Goal: Transaction & Acquisition: Purchase product/service

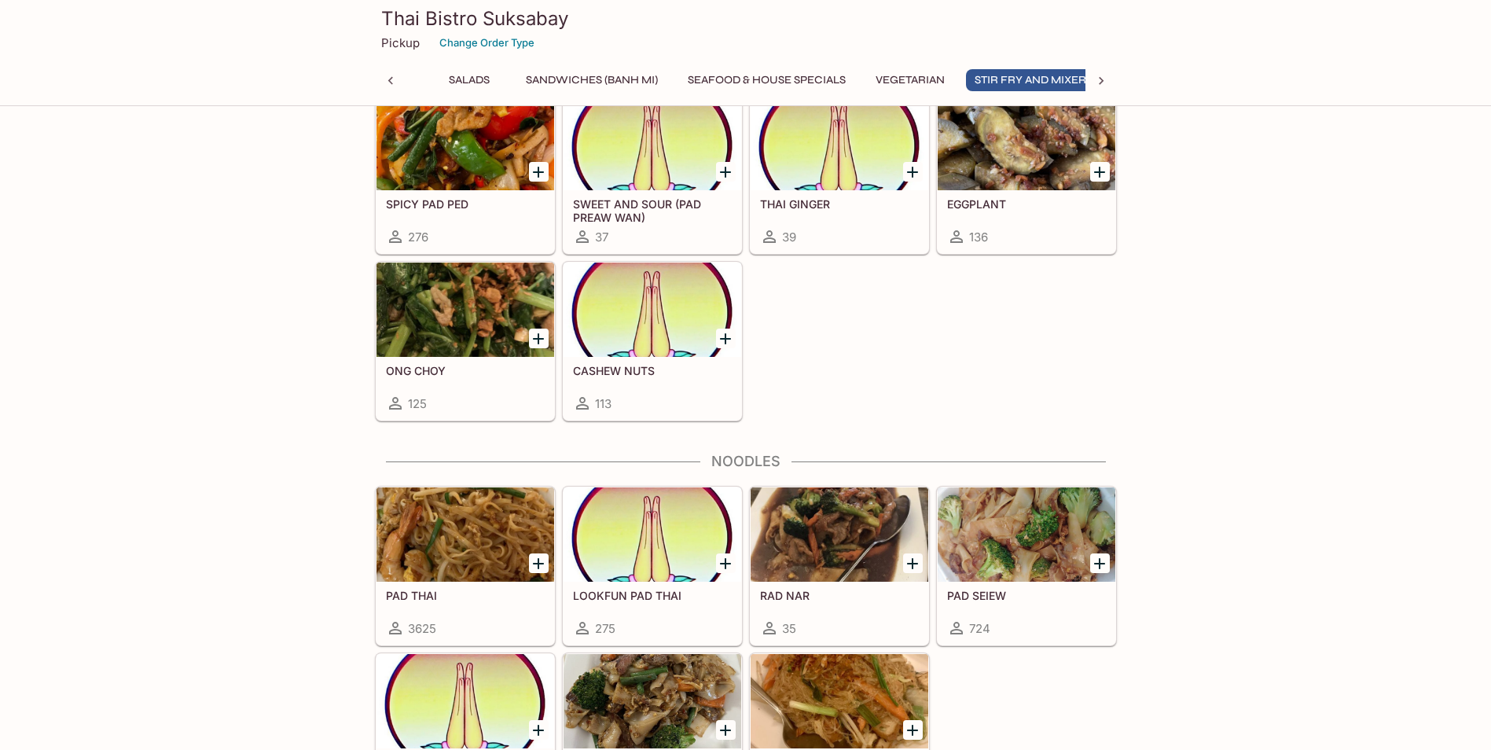
scroll to position [0, 304]
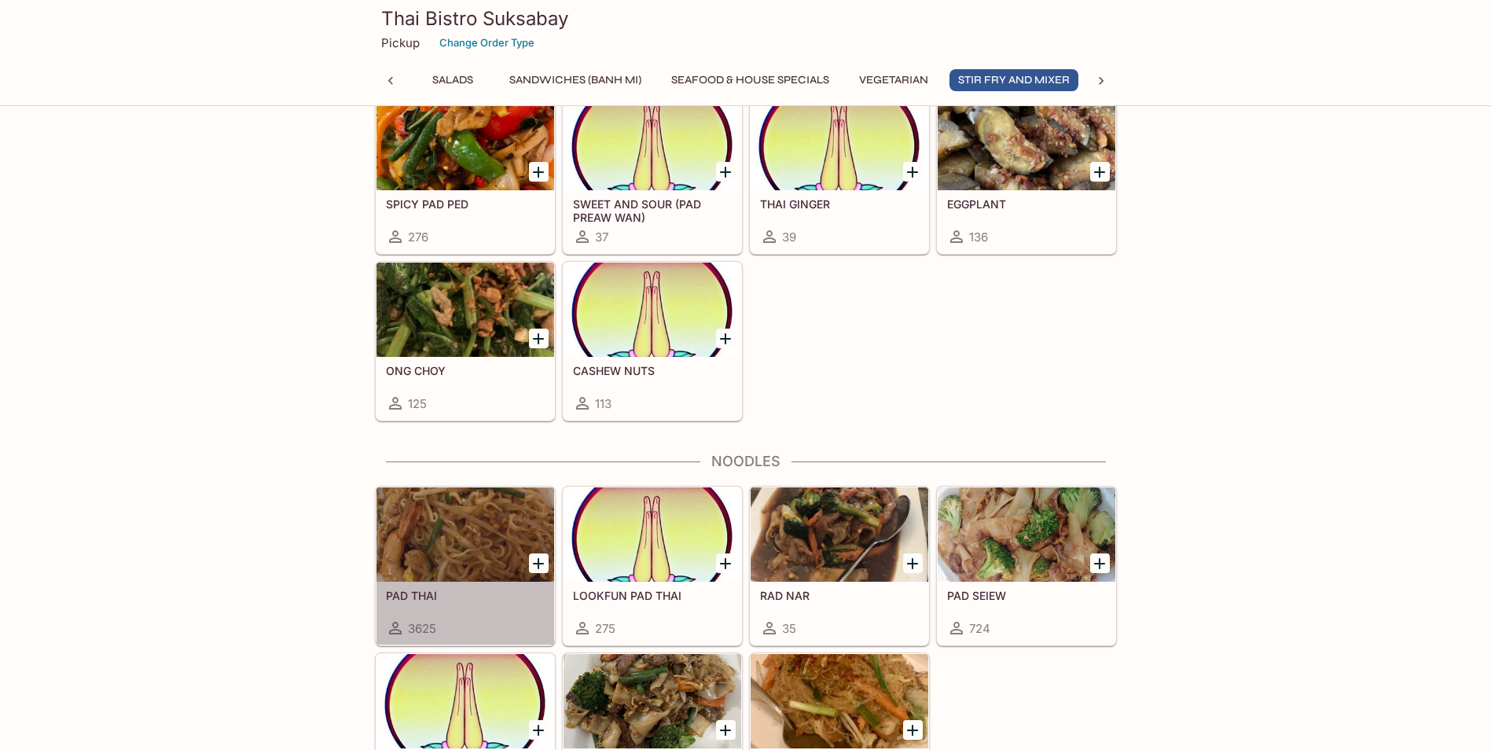
click at [481, 568] on div at bounding box center [465, 534] width 178 height 94
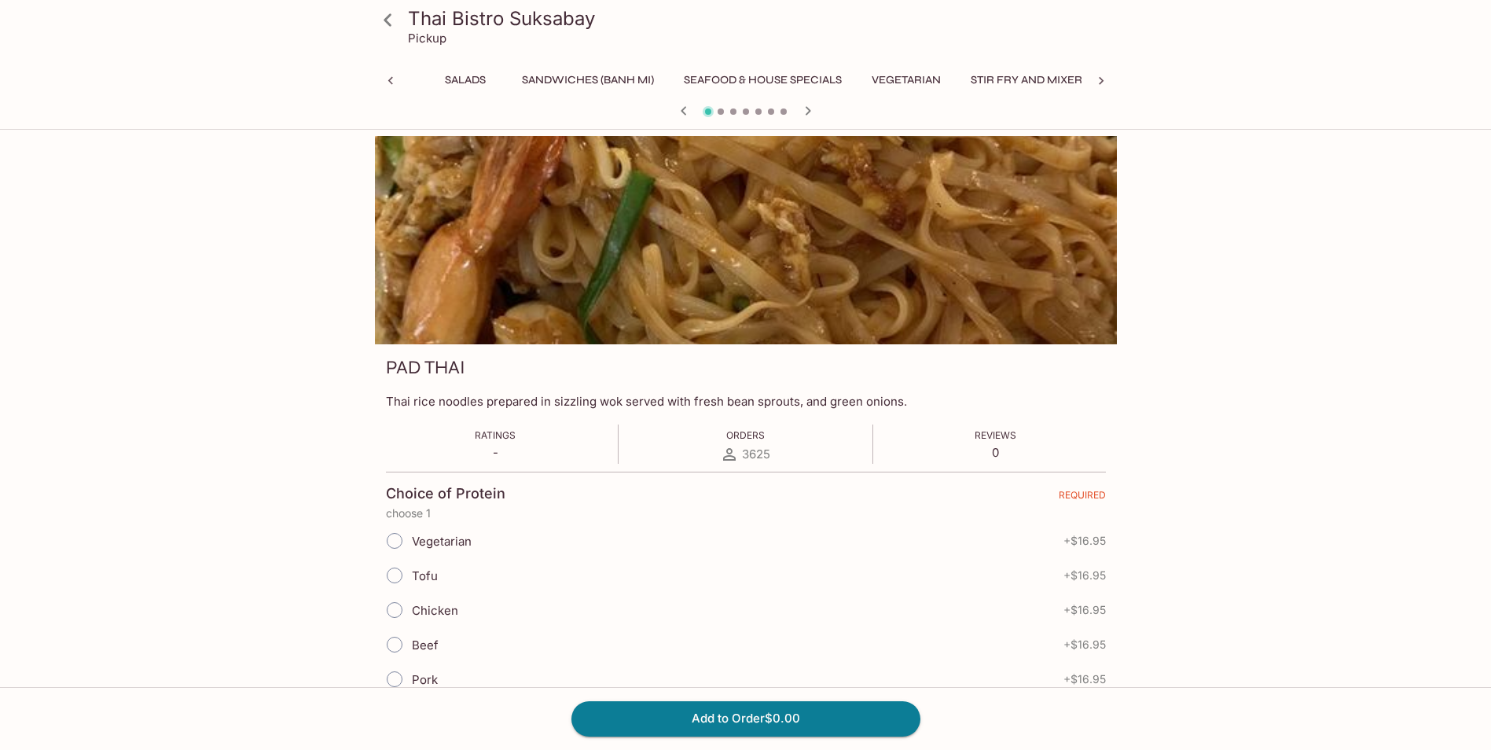
scroll to position [0, 388]
click at [1299, 472] on div "Thai Bistro Suksabay Pickup Gift Certificate Appetizers Soup Salads Sandwiches …" at bounding box center [745, 511] width 1491 height 750
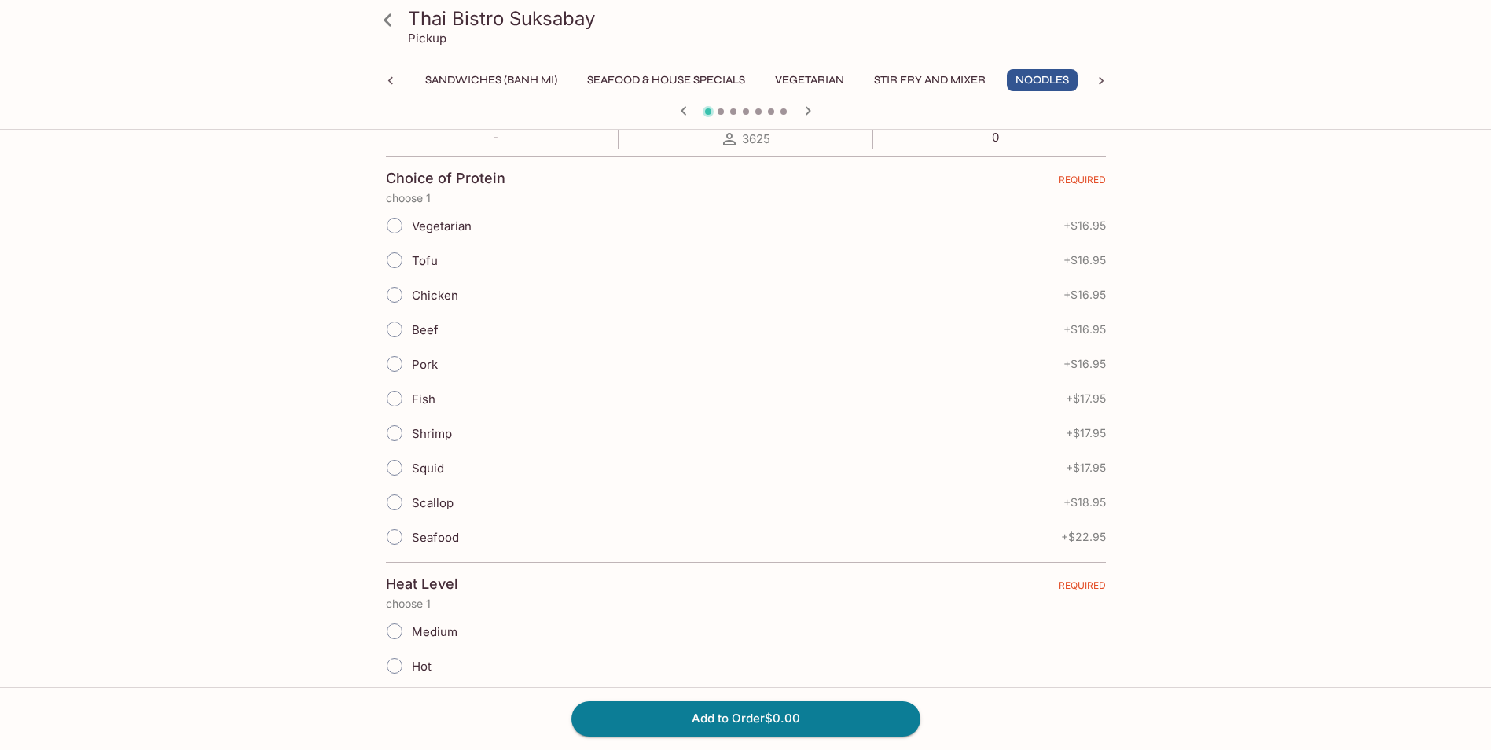
scroll to position [0, 0]
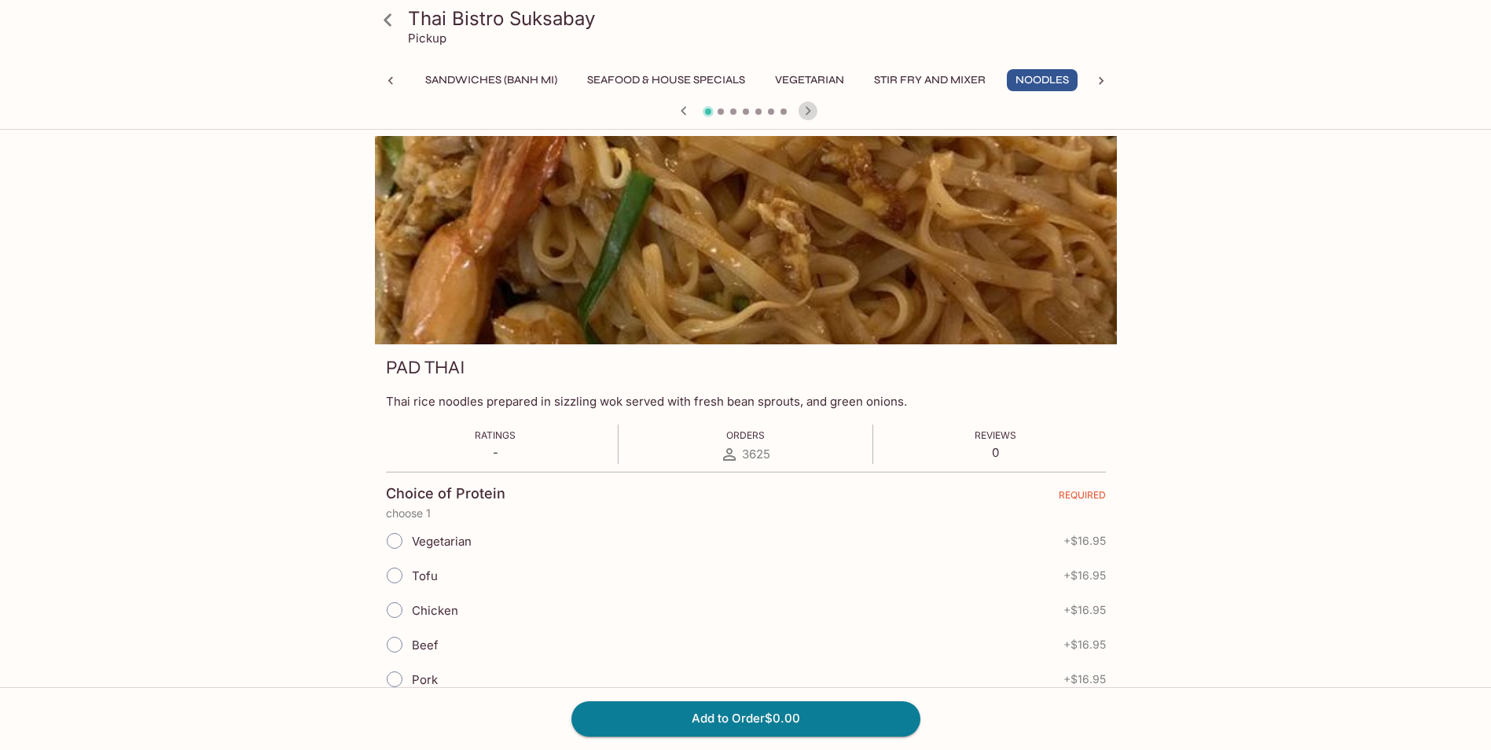
click at [802, 111] on icon "button" at bounding box center [807, 110] width 19 height 19
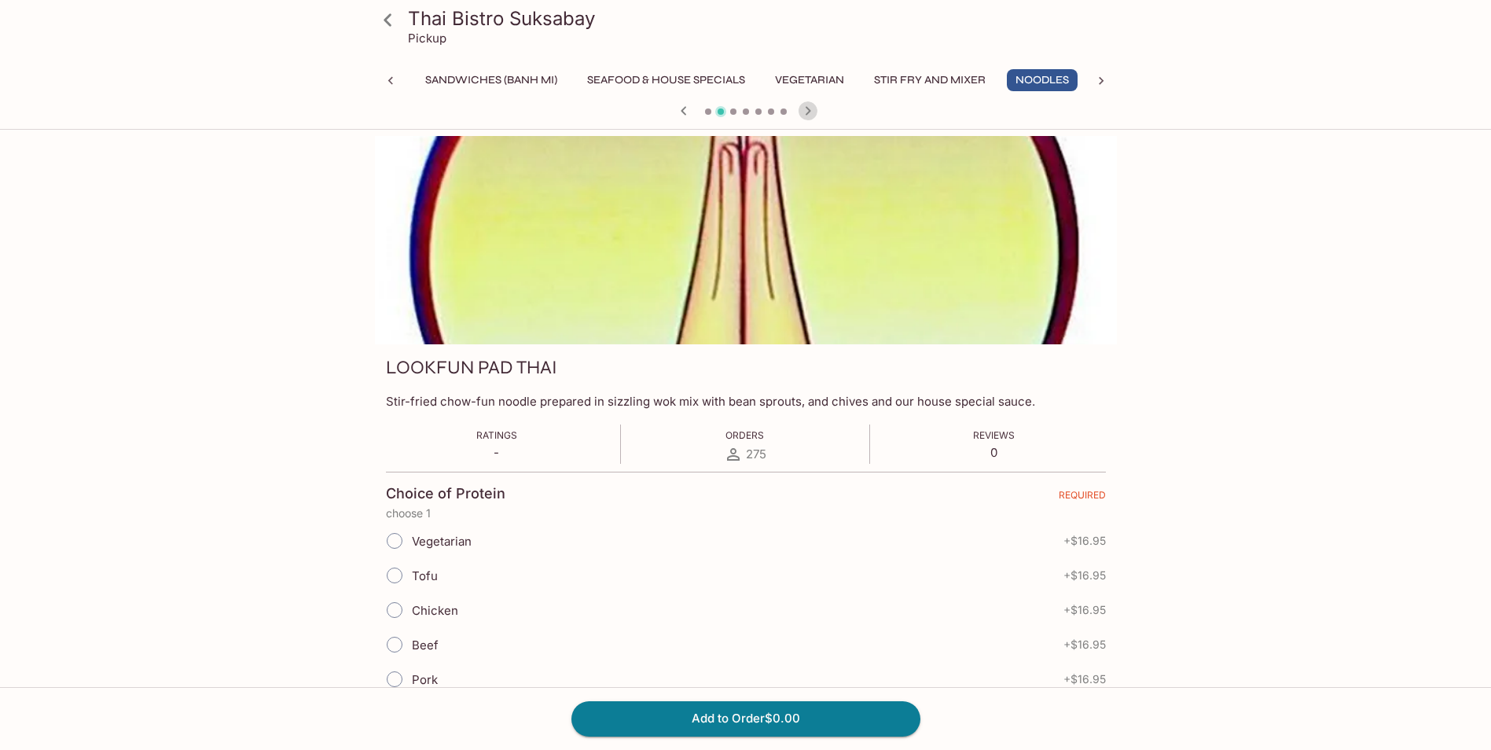
click at [802, 111] on icon "button" at bounding box center [807, 110] width 19 height 19
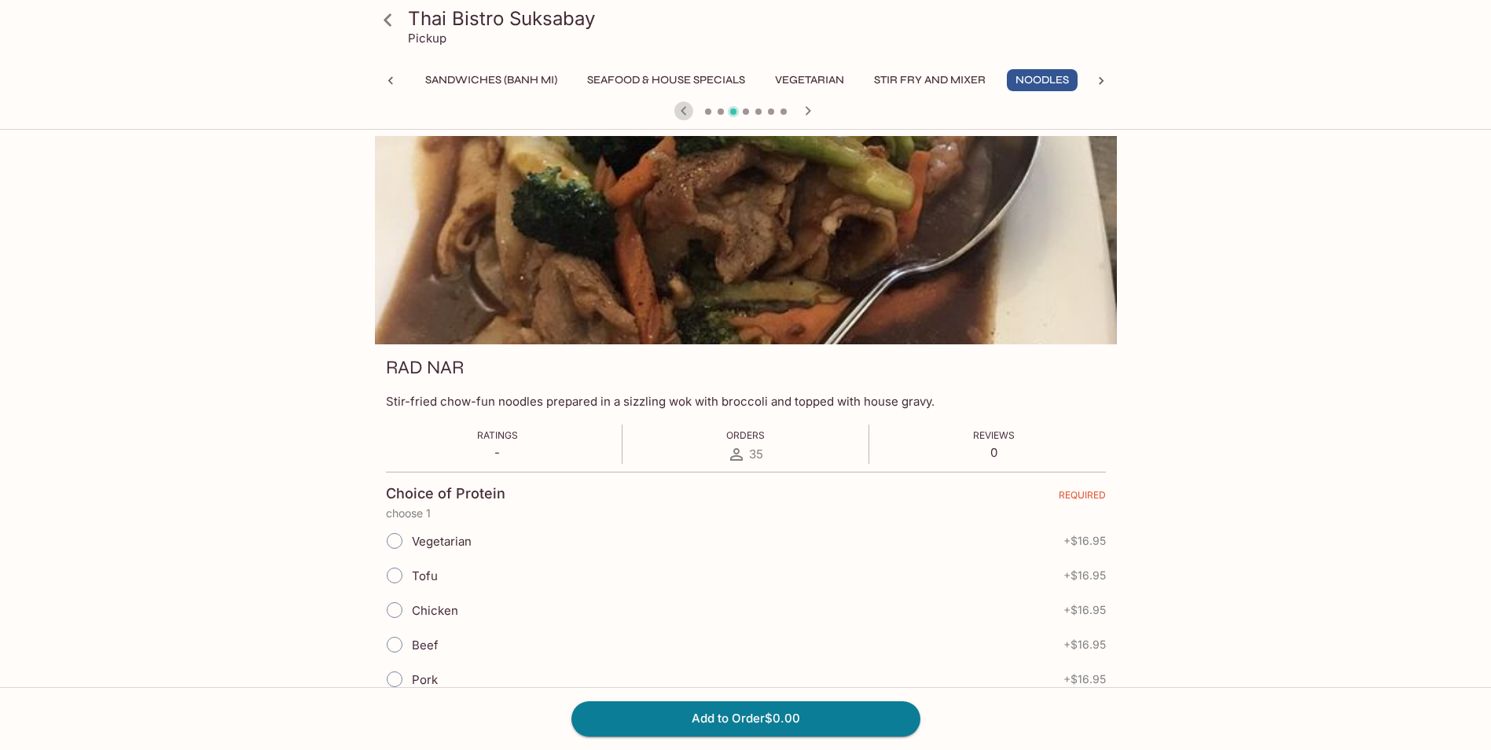
click at [684, 110] on icon "button" at bounding box center [683, 110] width 19 height 19
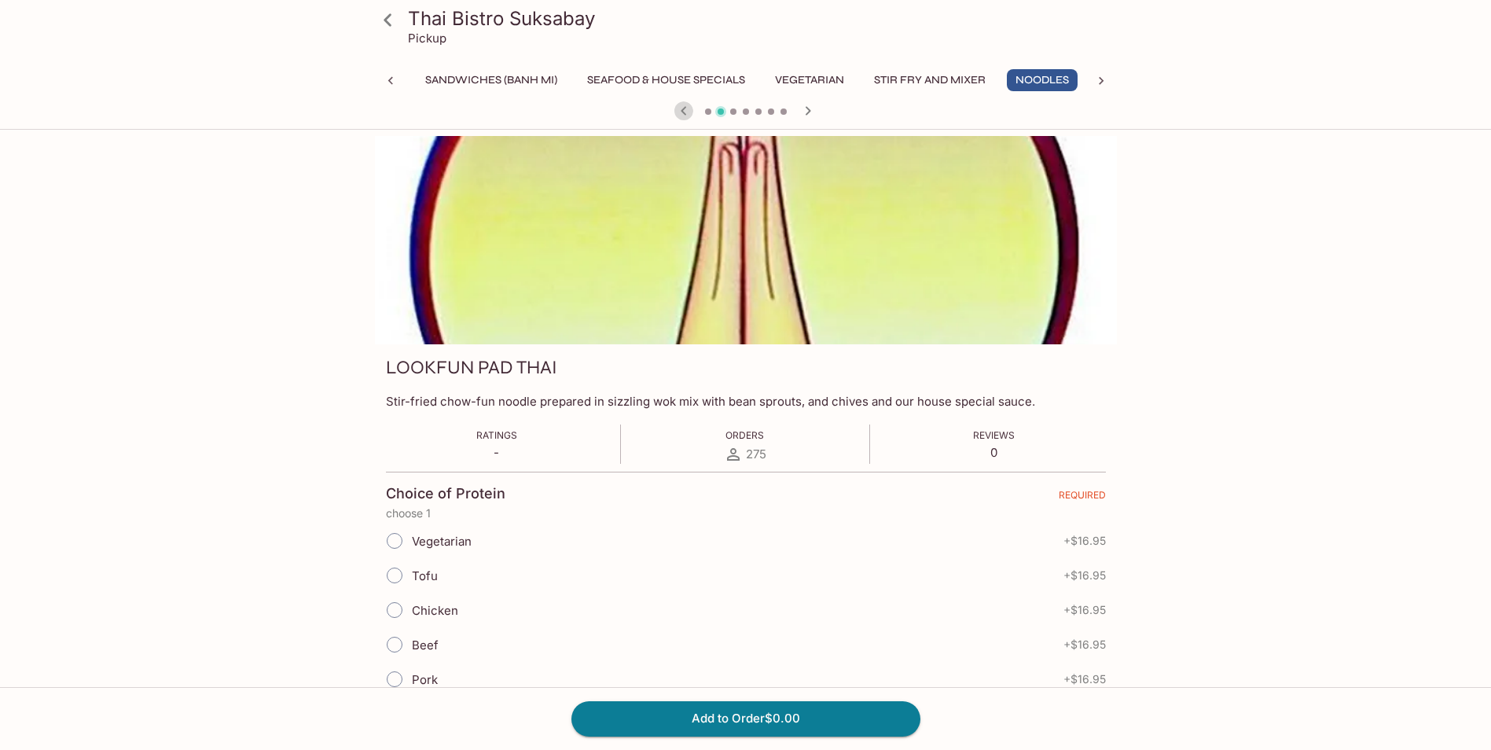
click at [684, 110] on icon "button" at bounding box center [683, 110] width 19 height 19
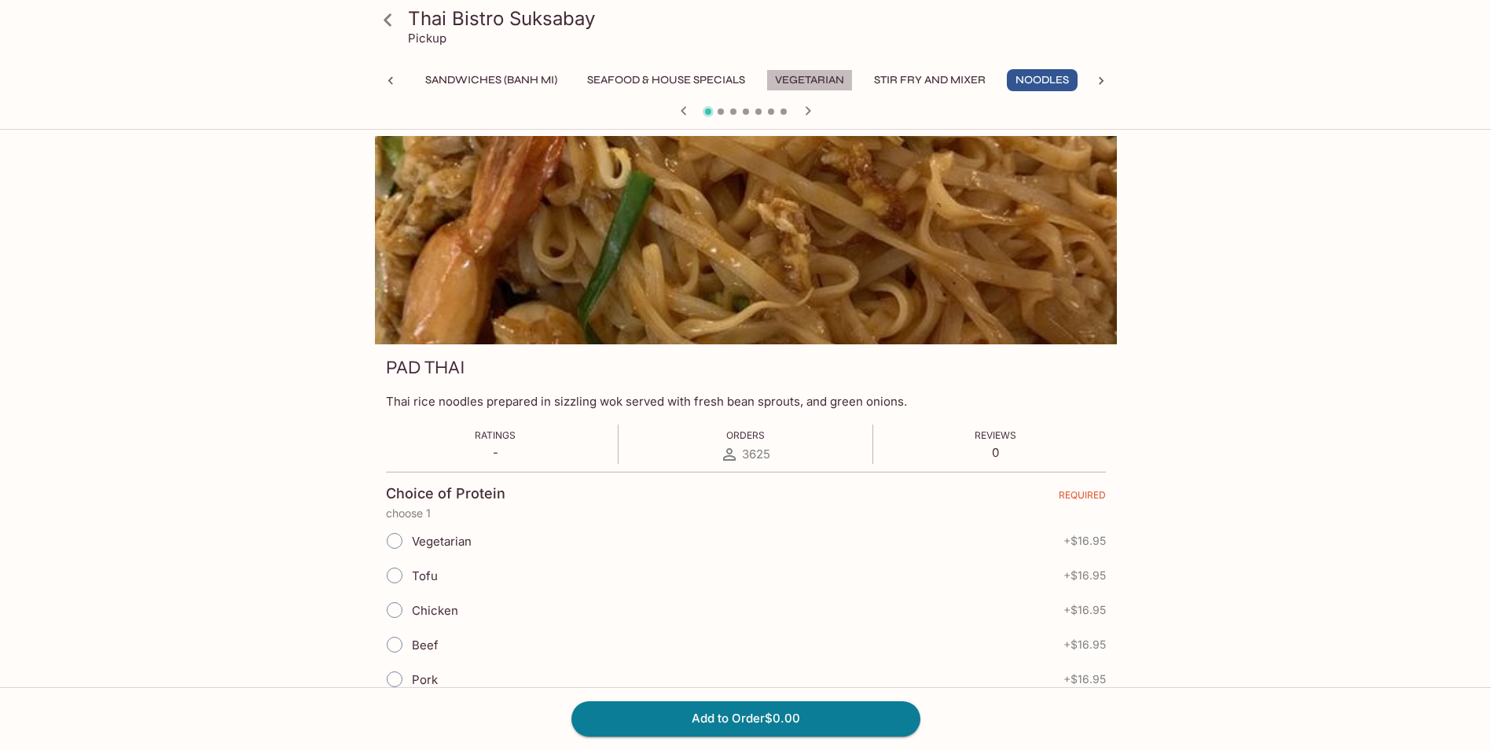
click at [846, 78] on button "Vegetarian" at bounding box center [809, 80] width 86 height 22
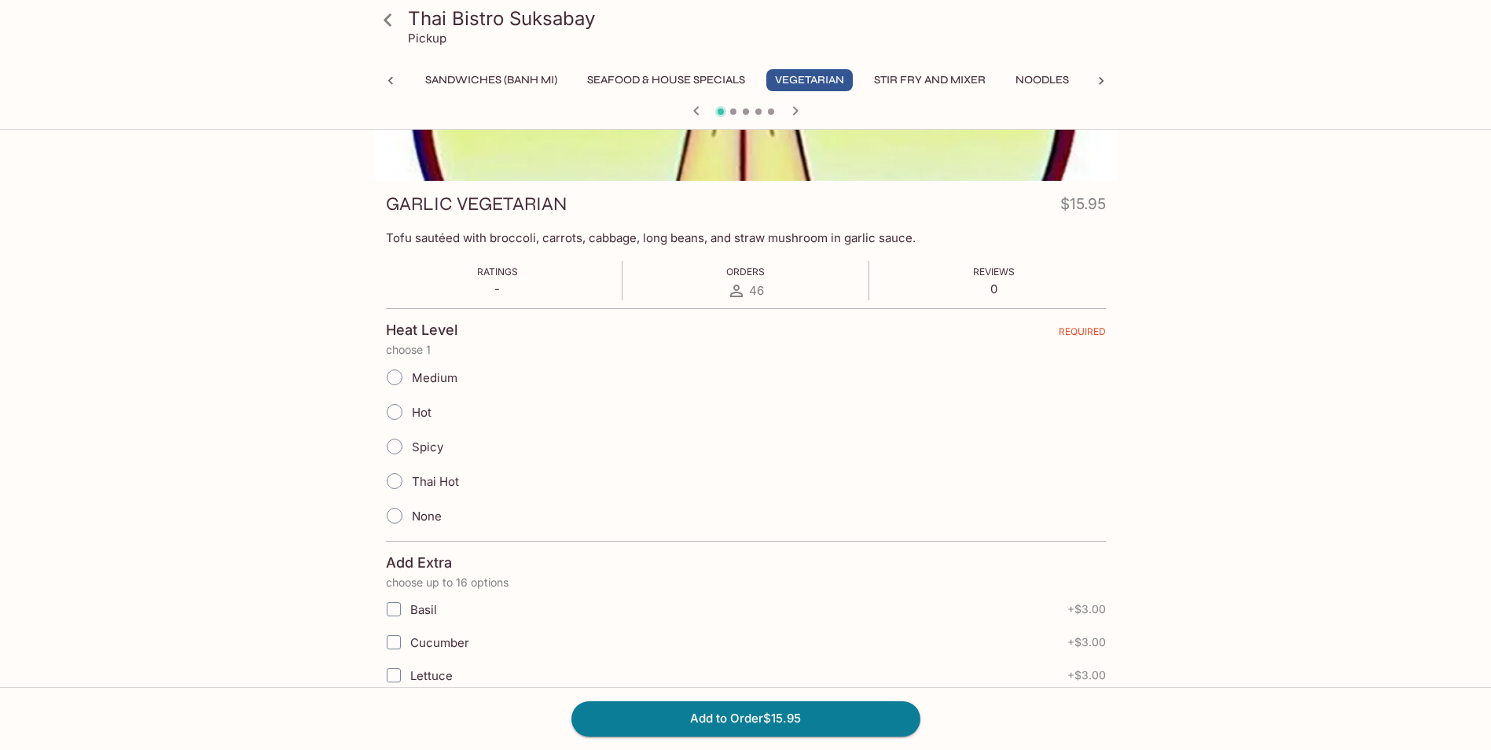
scroll to position [7, 0]
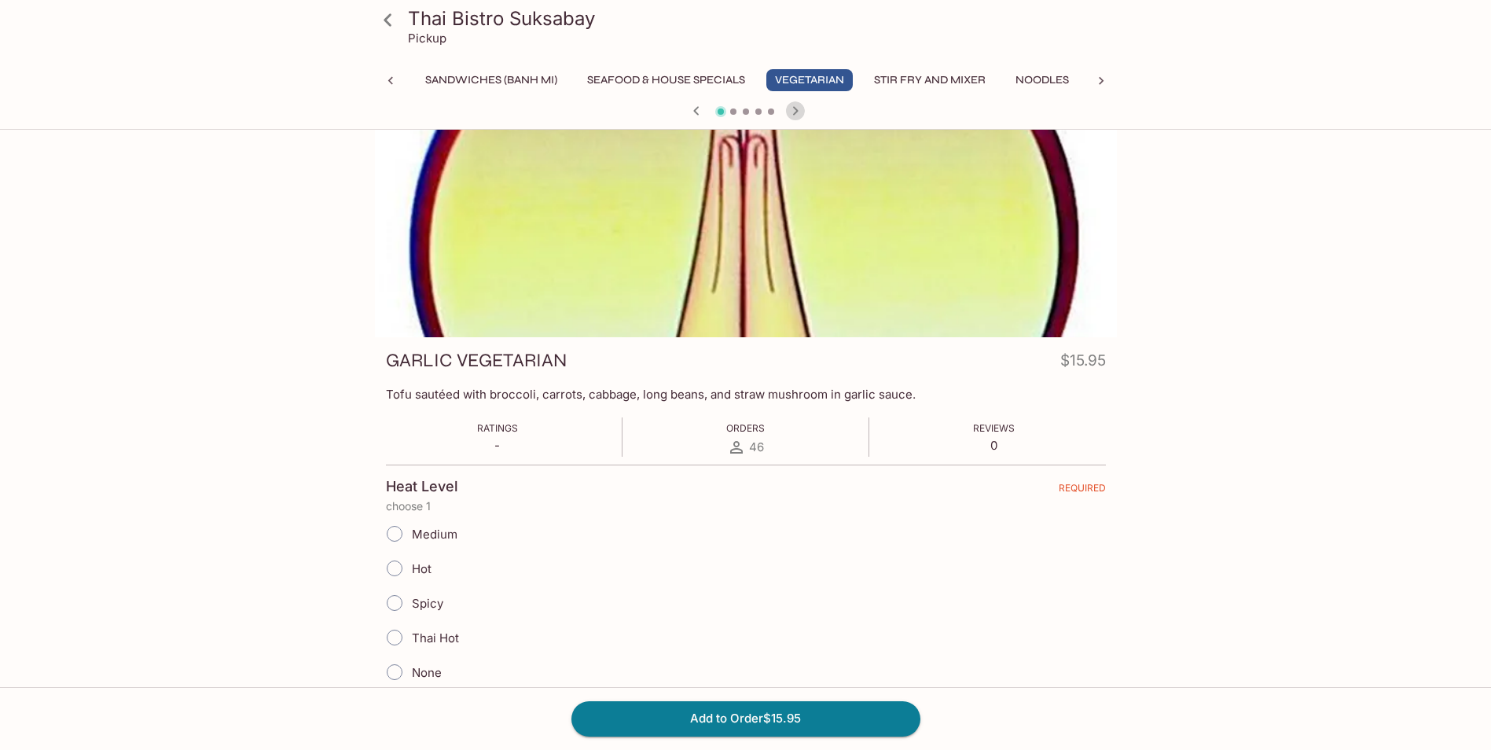
click at [797, 108] on icon "button" at bounding box center [795, 110] width 19 height 19
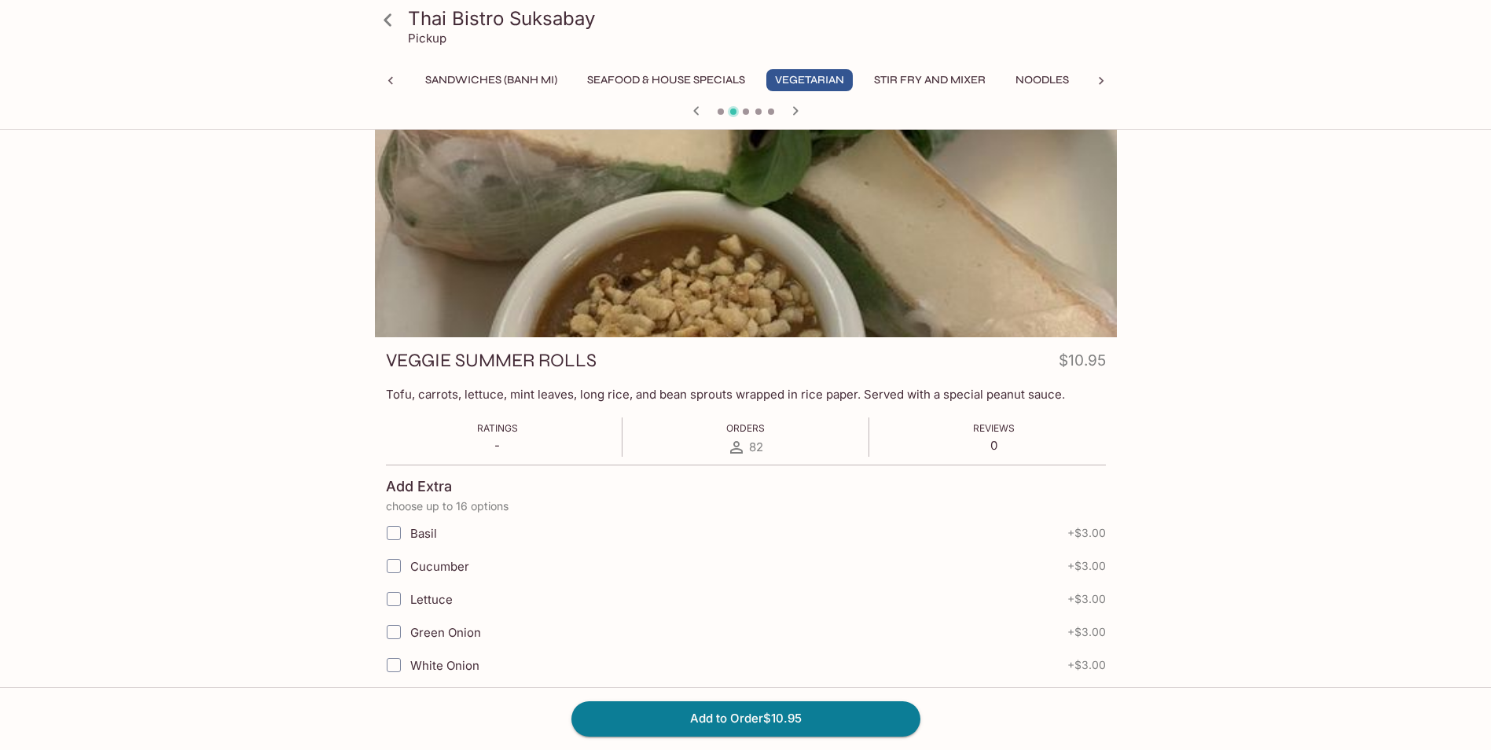
click at [797, 108] on icon "button" at bounding box center [795, 110] width 19 height 19
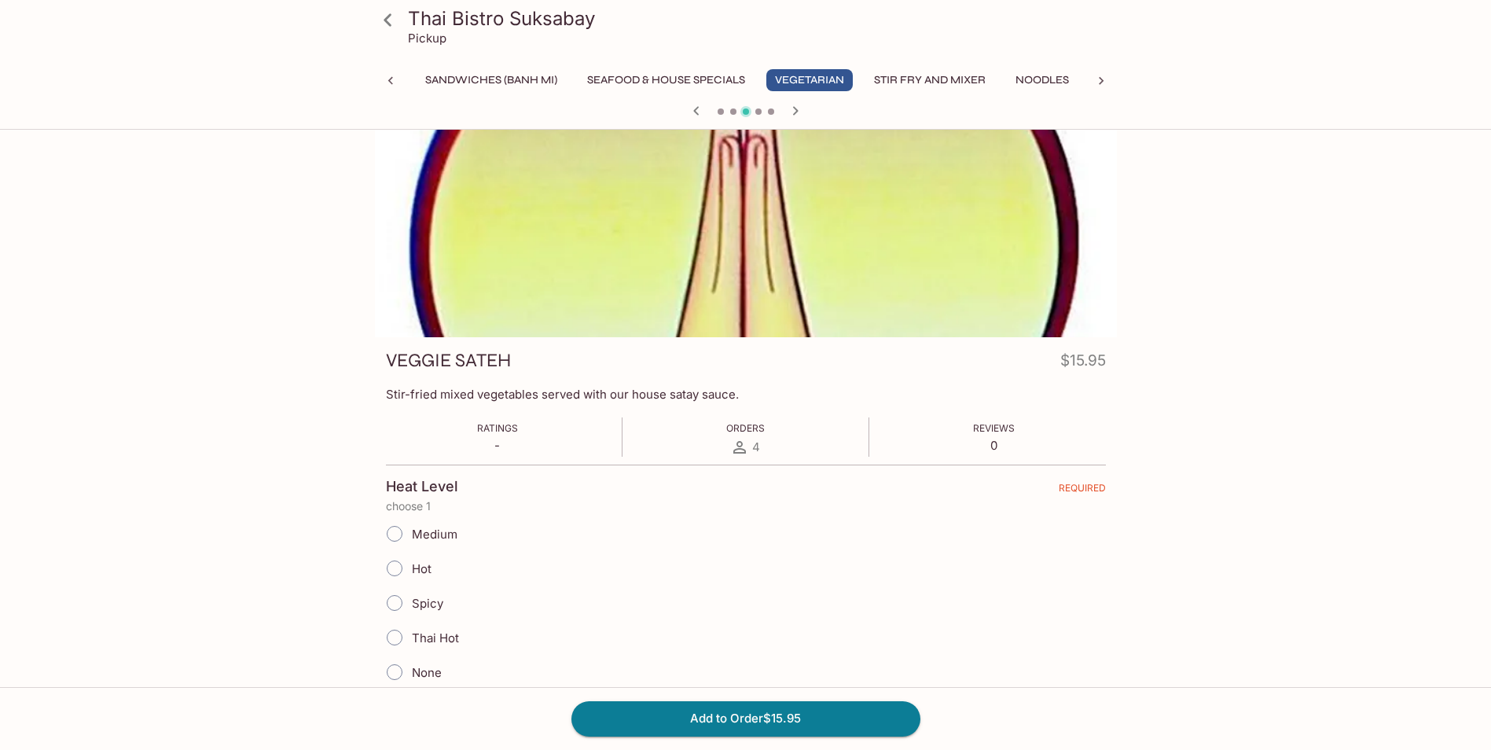
click at [797, 108] on icon "button" at bounding box center [795, 110] width 19 height 19
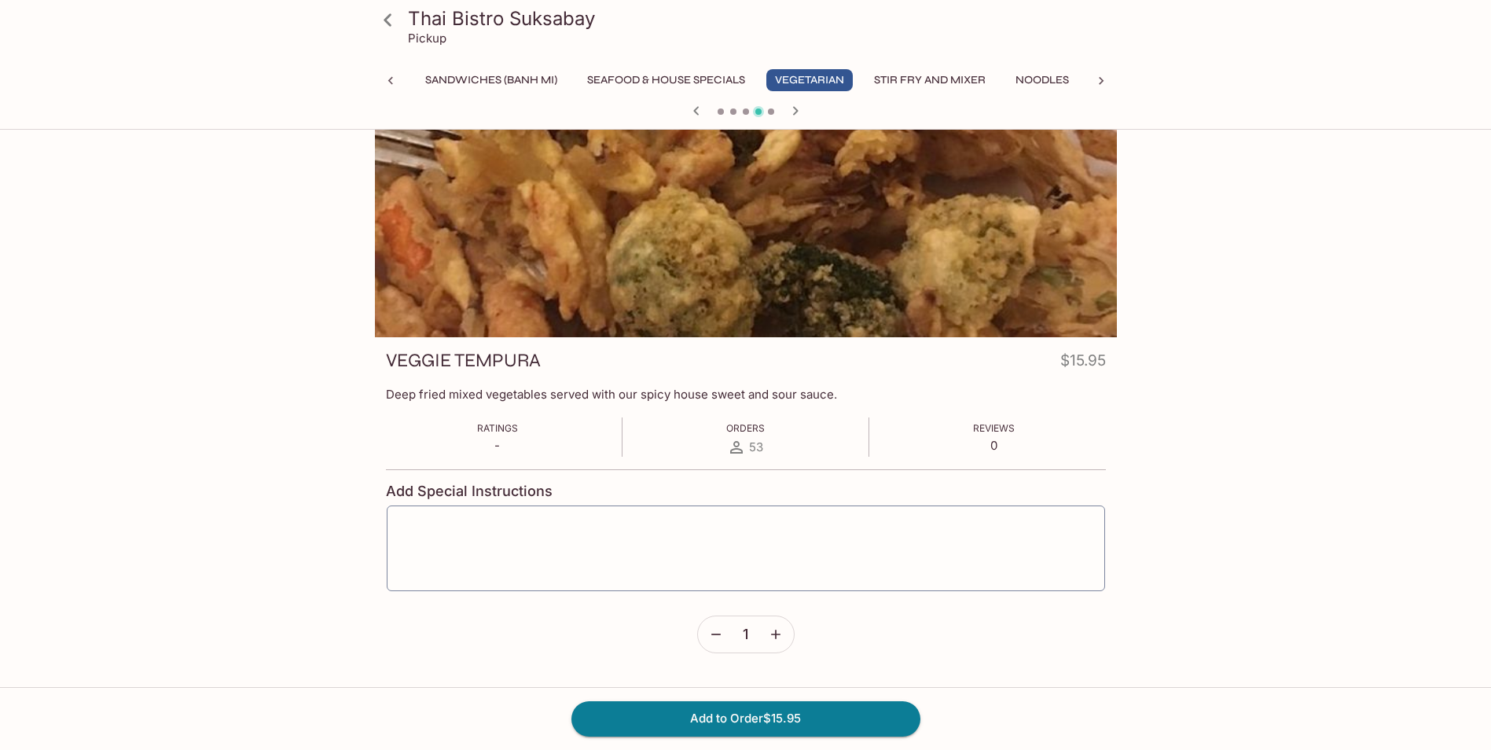
click at [797, 108] on icon "button" at bounding box center [795, 110] width 19 height 19
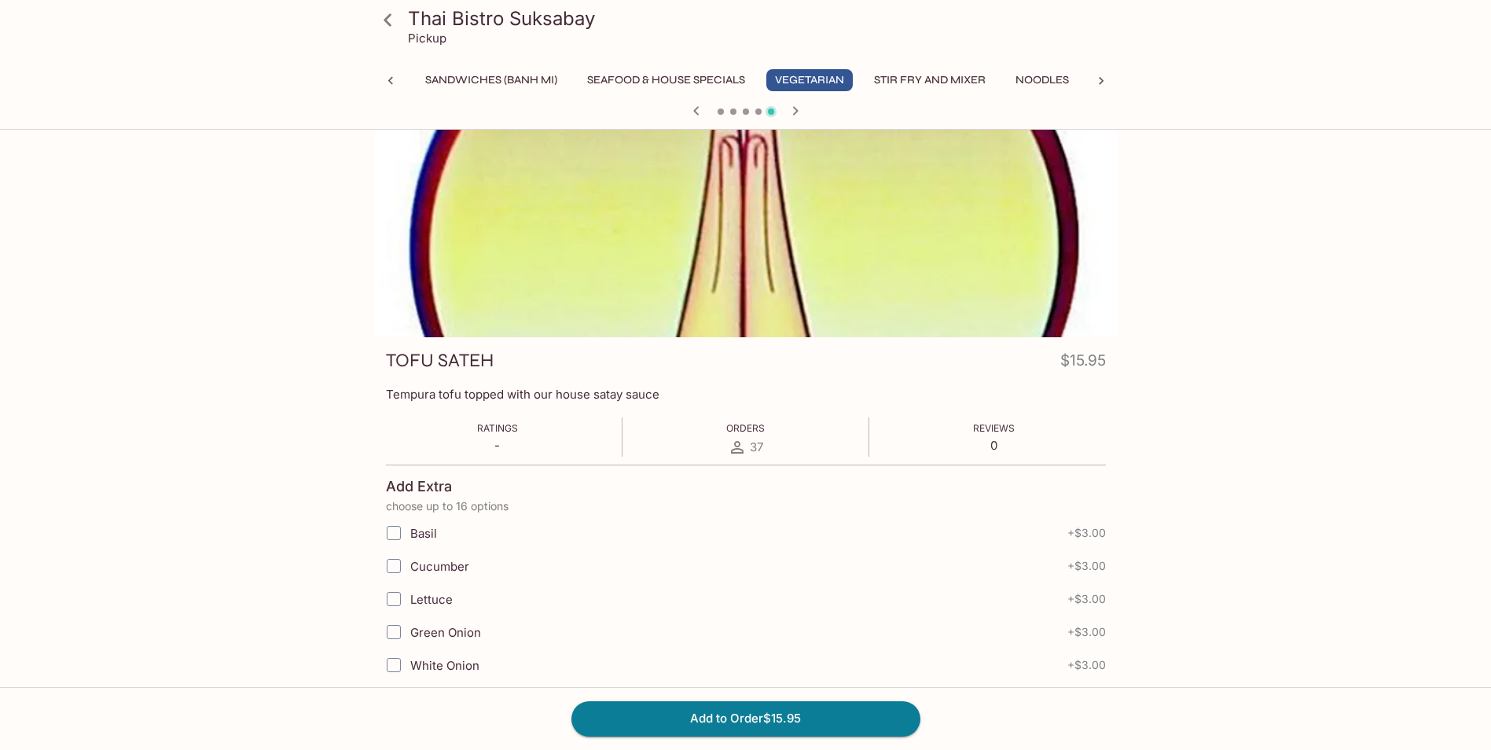
click at [797, 108] on icon "button" at bounding box center [795, 110] width 19 height 19
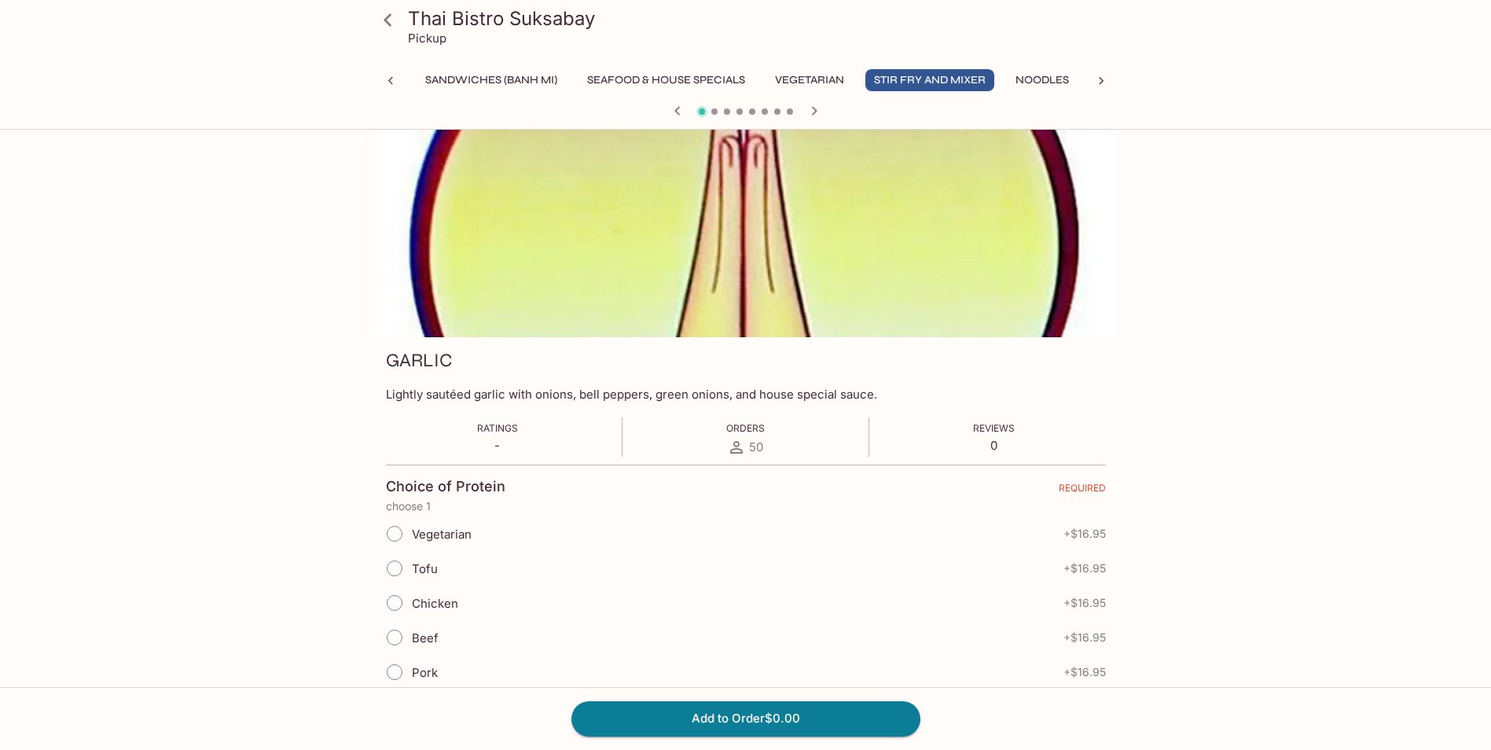
click at [797, 108] on div at bounding box center [746, 113] width 754 height 24
click at [828, 85] on button "Vegetarian" at bounding box center [809, 80] width 86 height 22
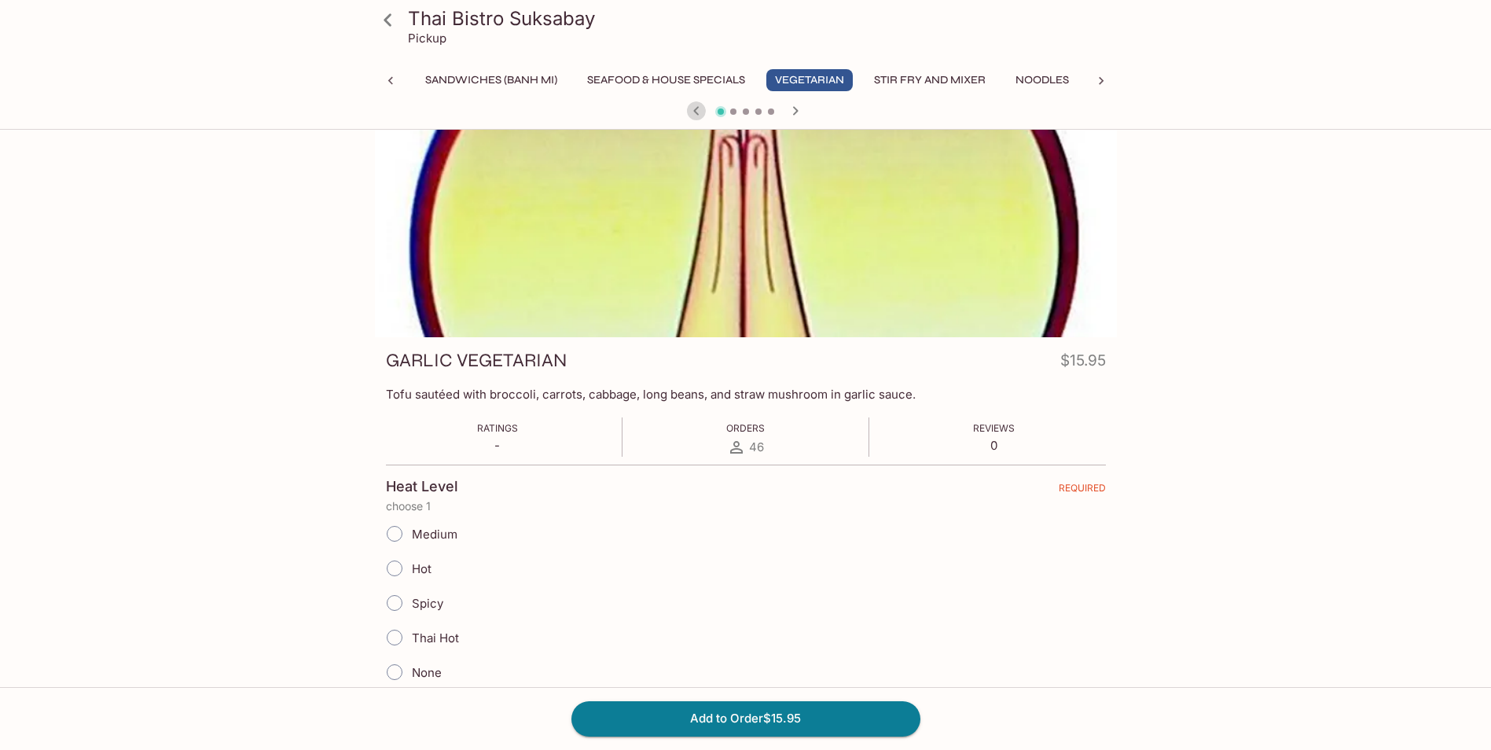
click at [696, 109] on icon "button" at bounding box center [696, 110] width 6 height 9
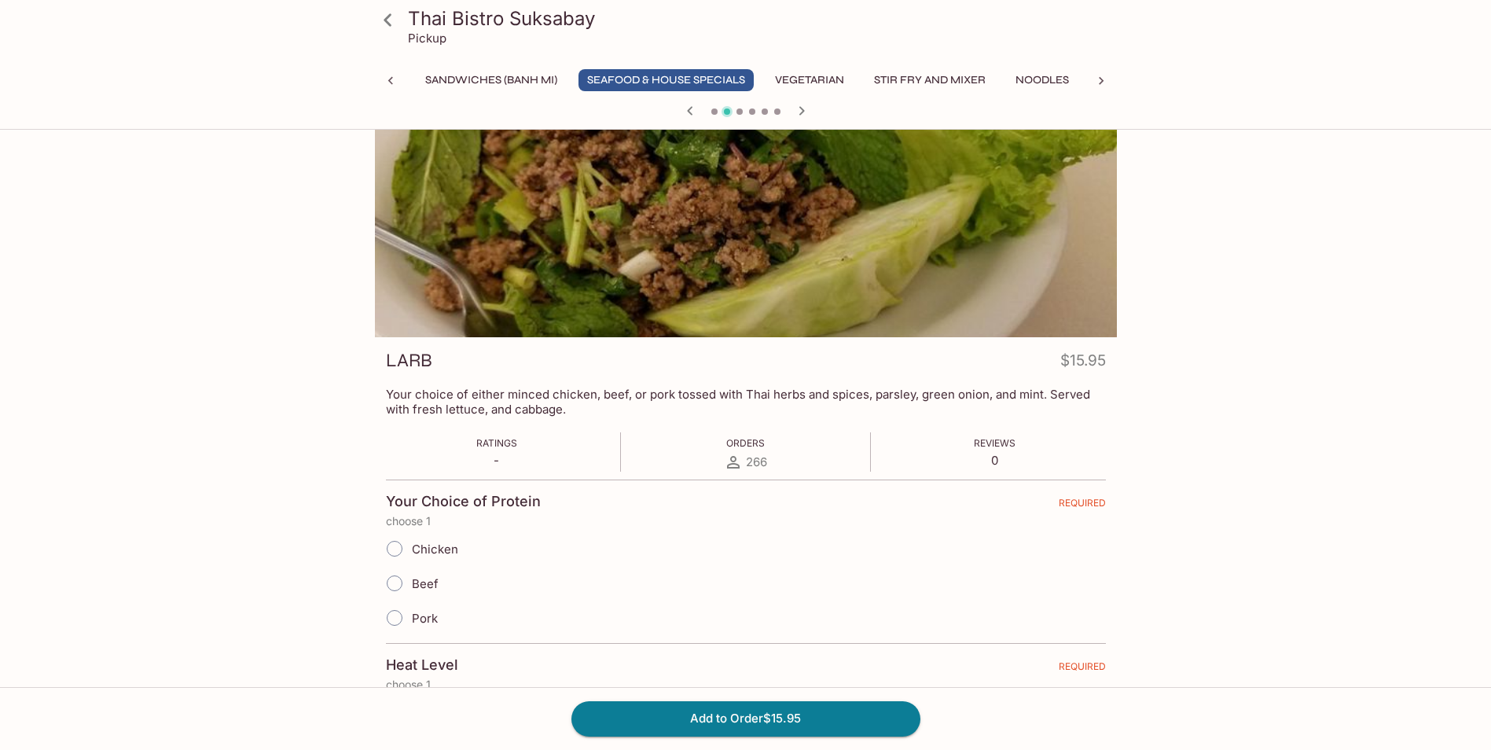
click at [696, 109] on icon "button" at bounding box center [690, 110] width 19 height 19
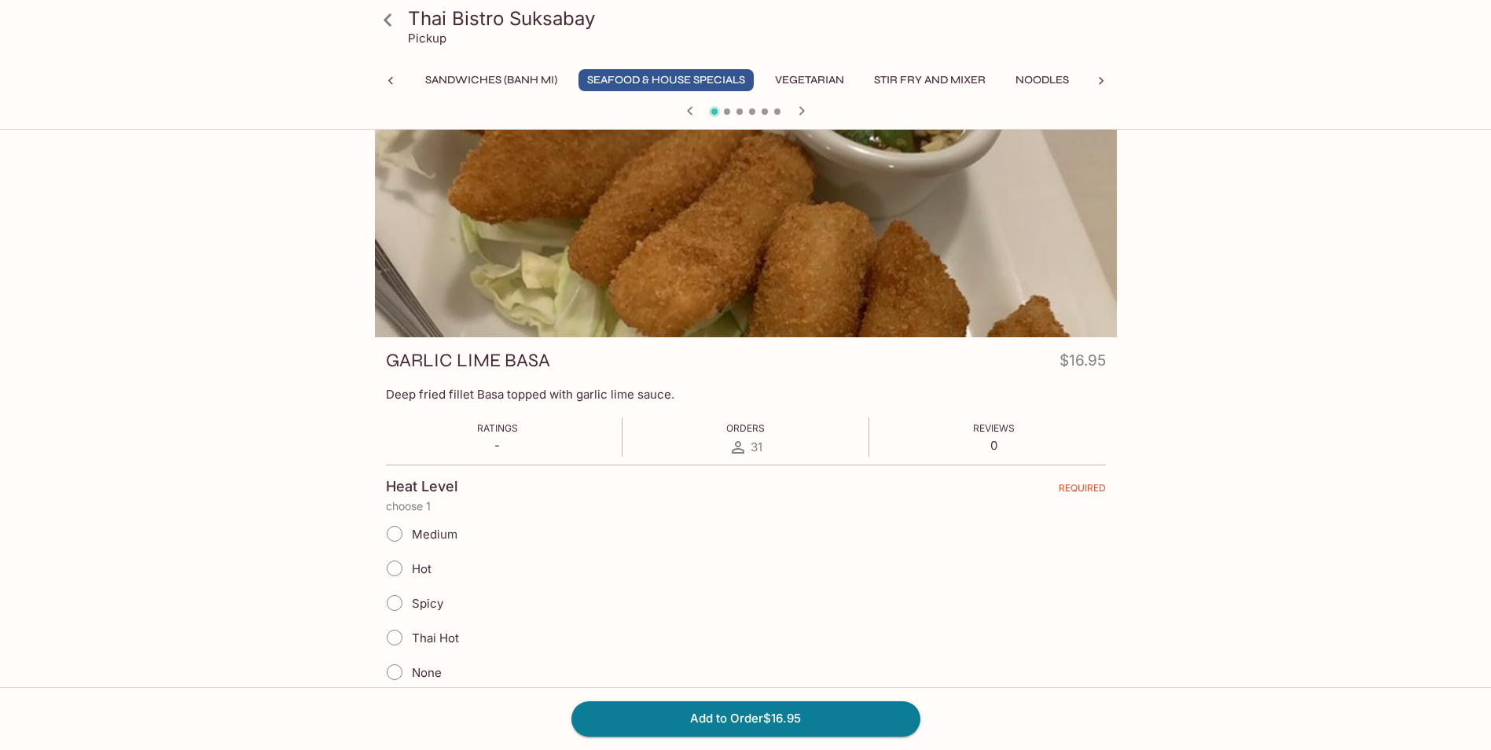
click at [696, 109] on icon "button" at bounding box center [690, 110] width 19 height 19
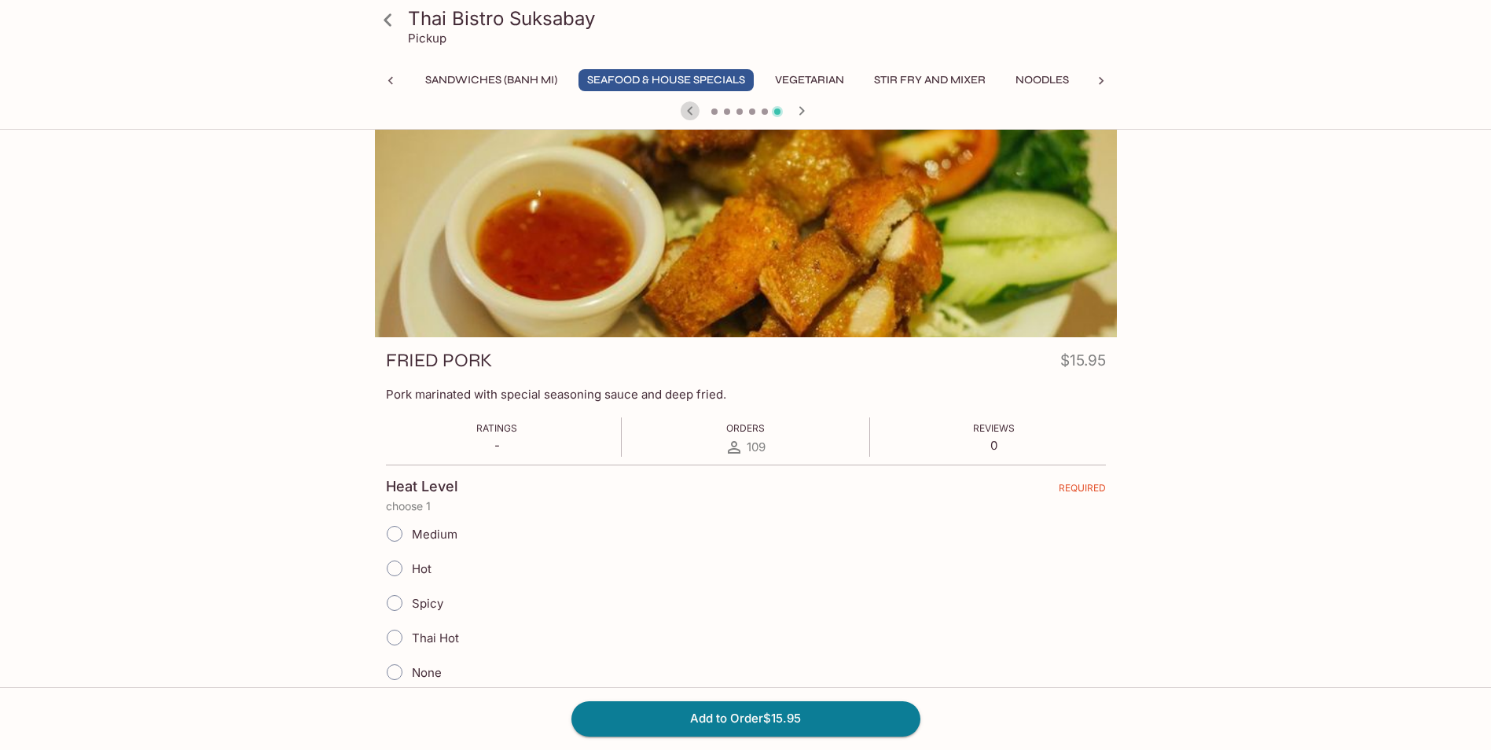
click at [696, 109] on icon "button" at bounding box center [690, 110] width 19 height 19
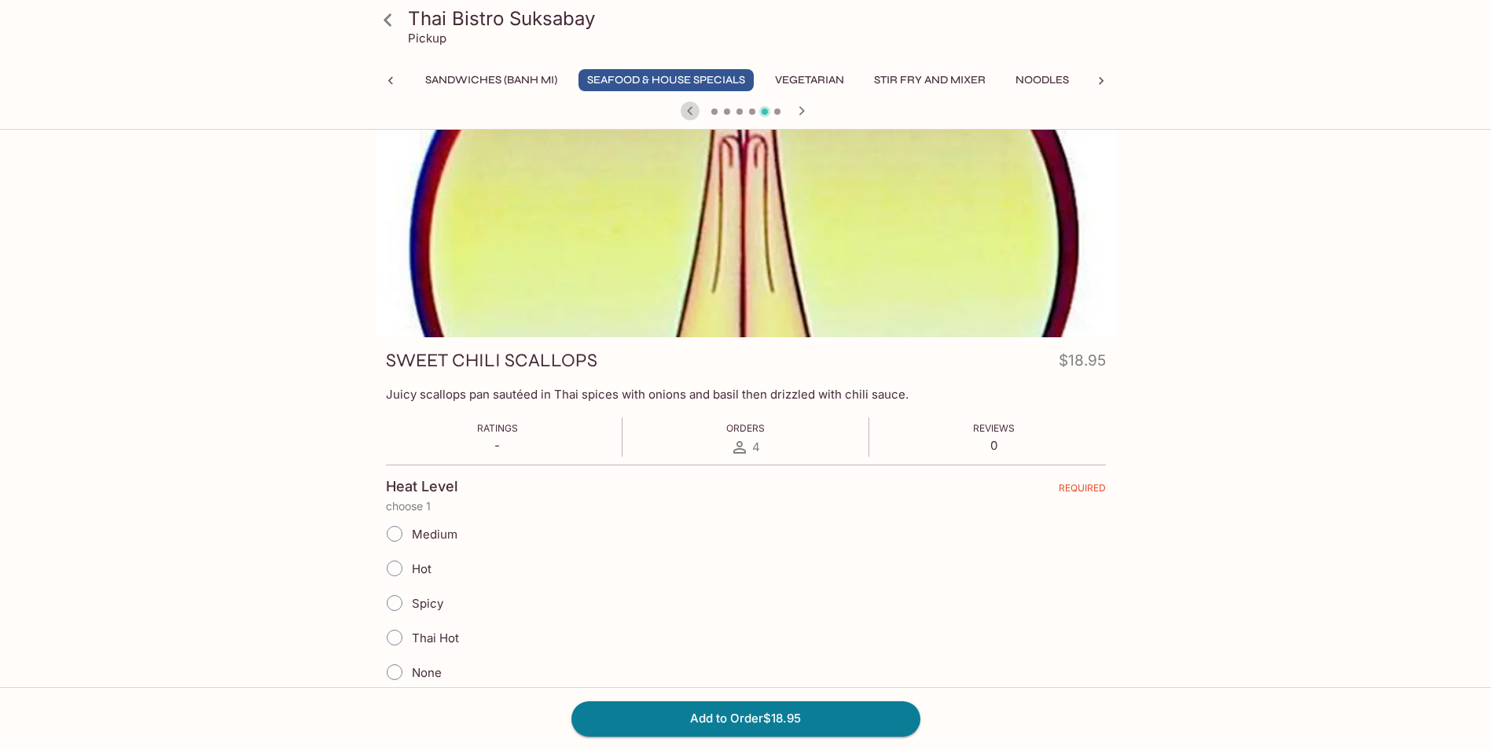
click at [696, 109] on icon "button" at bounding box center [690, 110] width 19 height 19
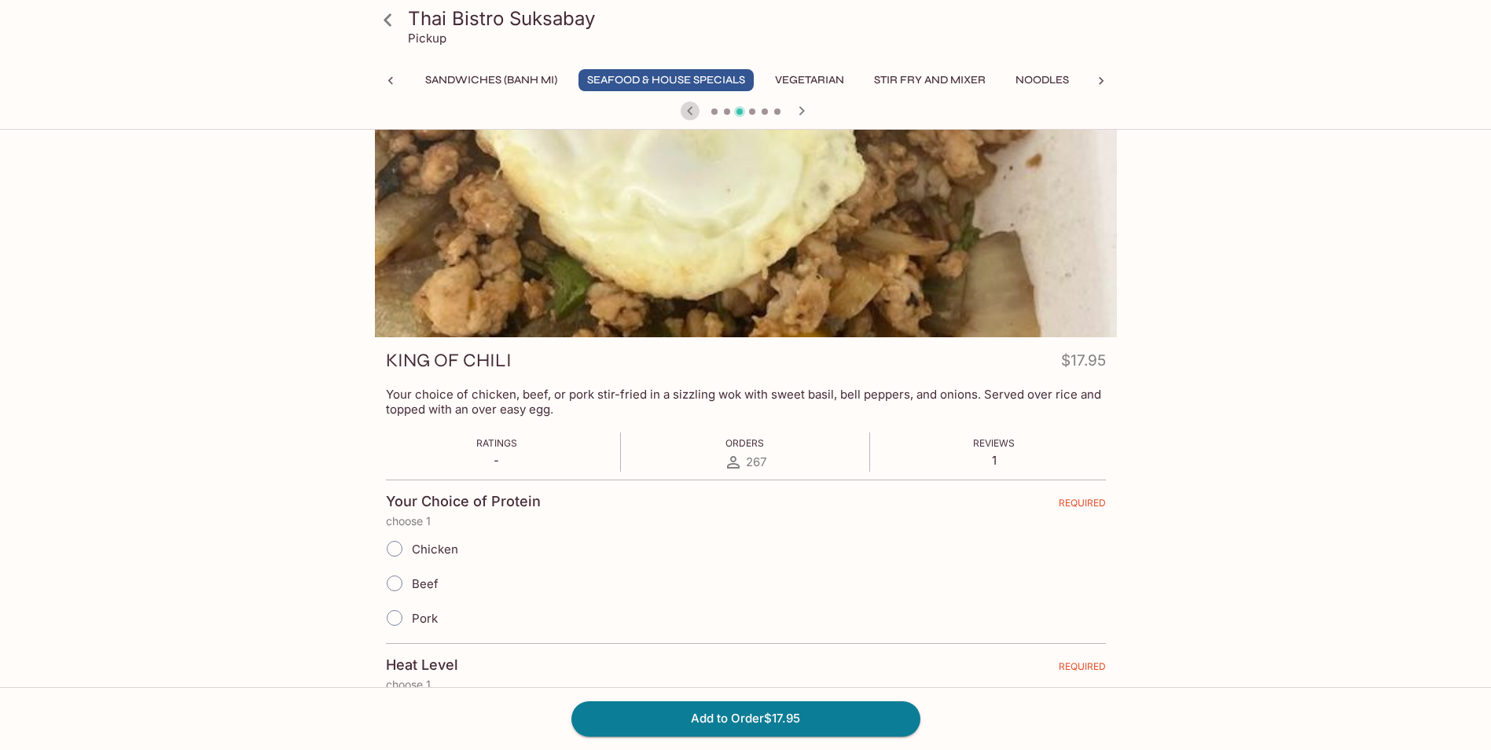
click at [696, 109] on icon "button" at bounding box center [690, 110] width 19 height 19
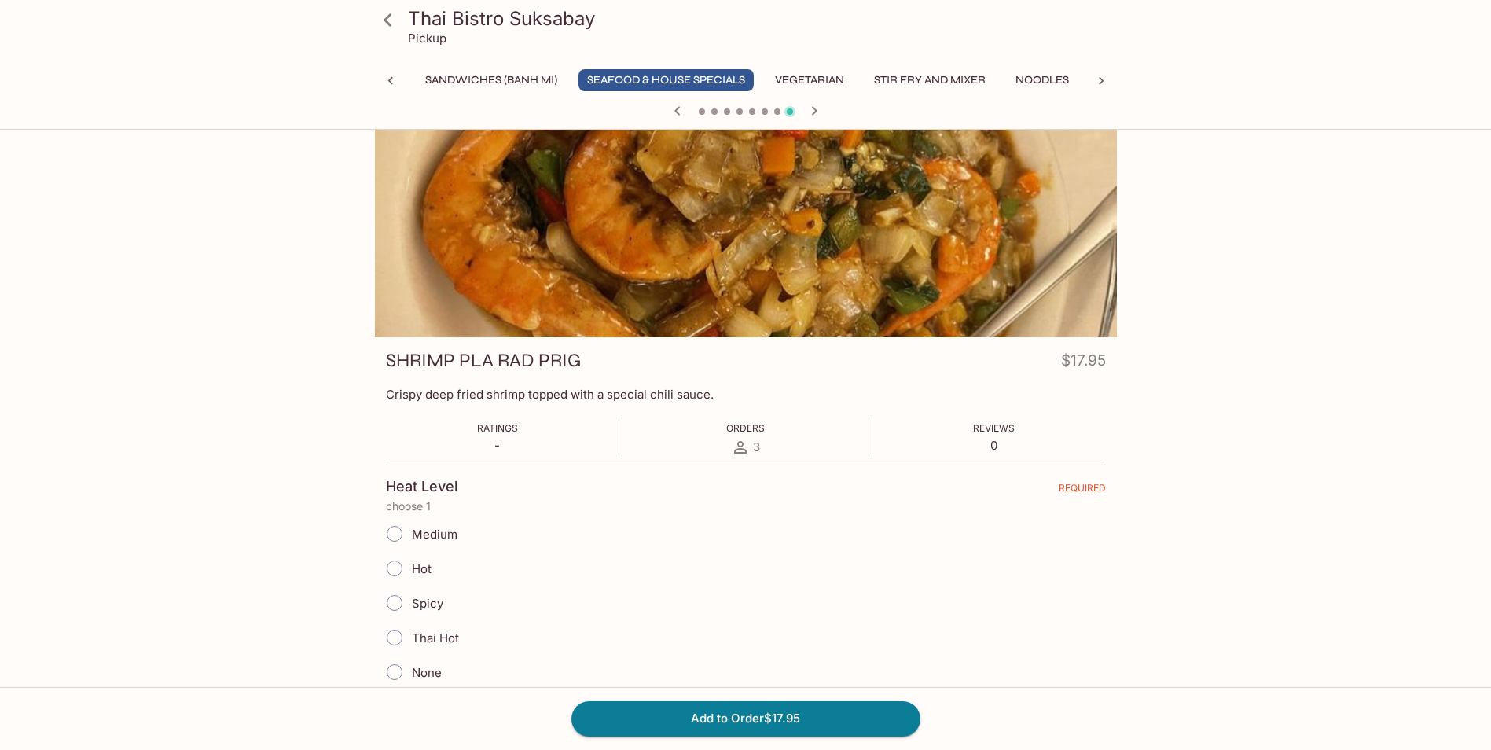
click at [696, 109] on div at bounding box center [746, 113] width 754 height 24
click at [666, 72] on button "Seafood & House Specials" at bounding box center [665, 80] width 175 height 22
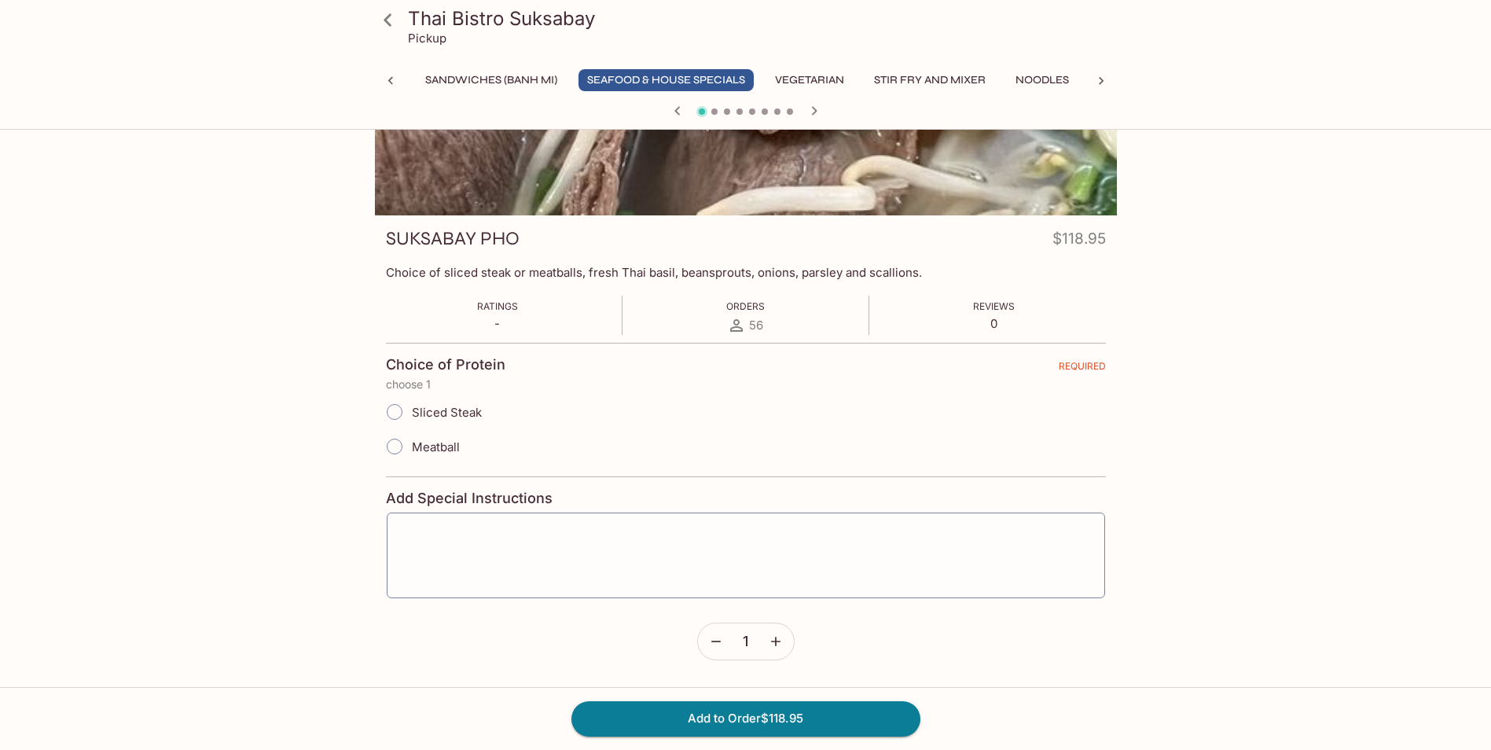
scroll to position [0, 0]
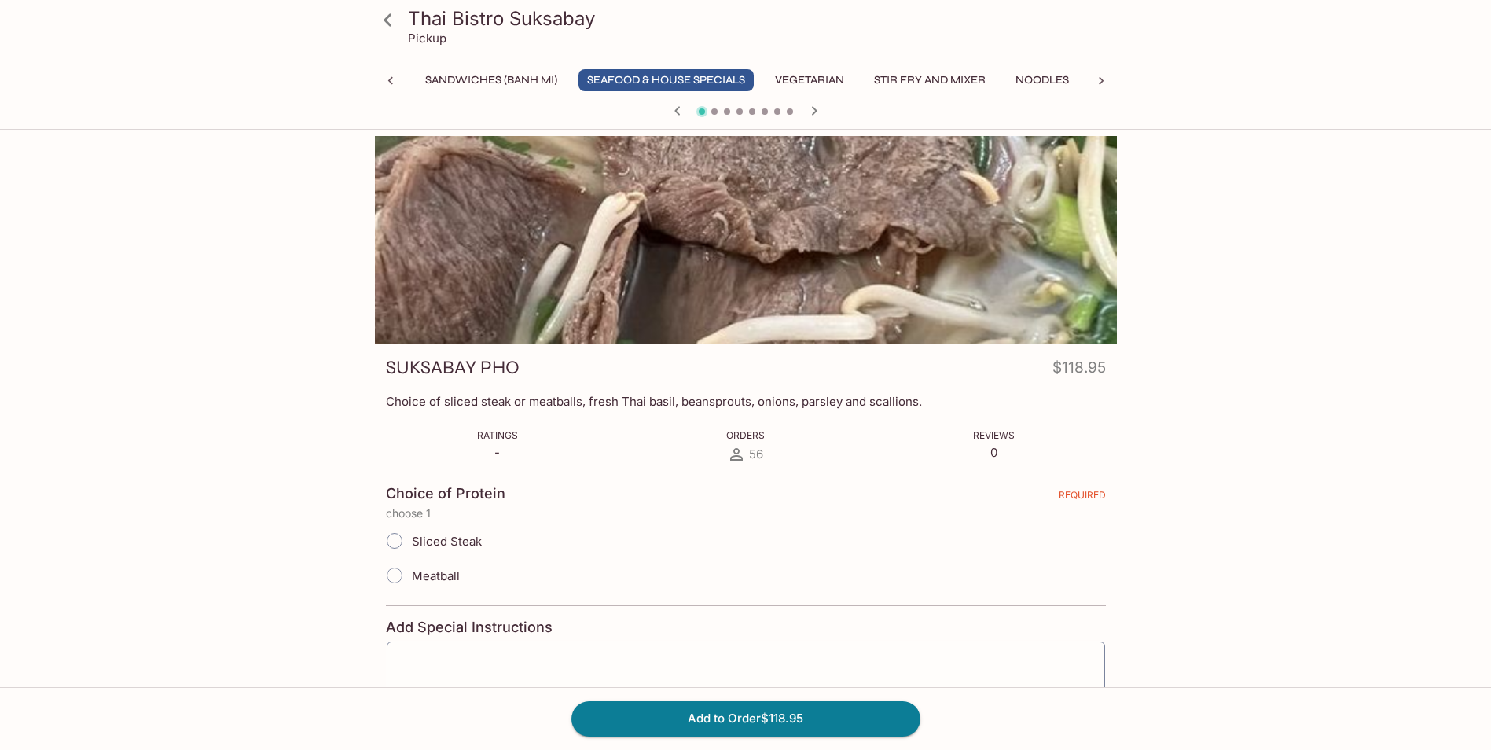
click at [812, 83] on button "Vegetarian" at bounding box center [809, 80] width 86 height 22
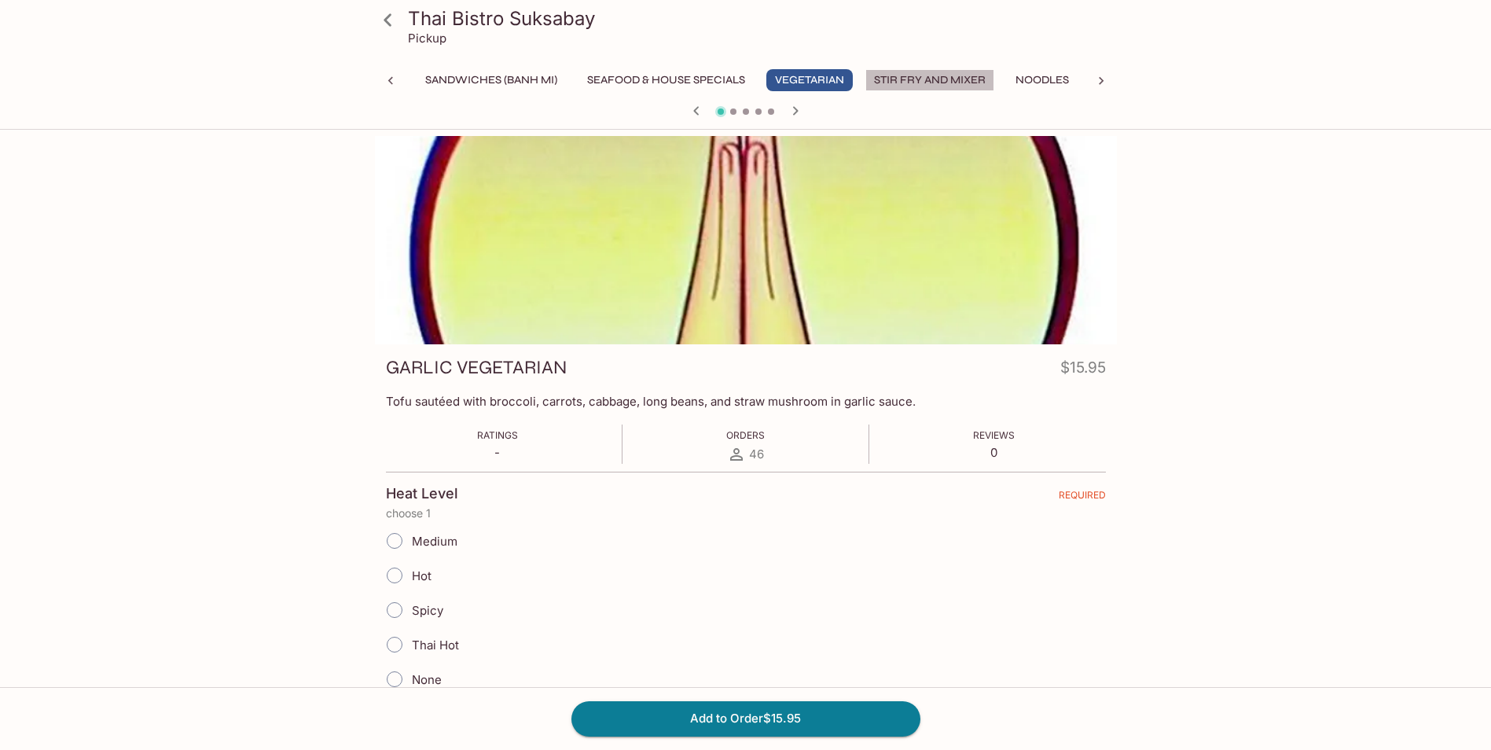
click at [917, 79] on button "Stir Fry and Mixer" at bounding box center [929, 80] width 129 height 22
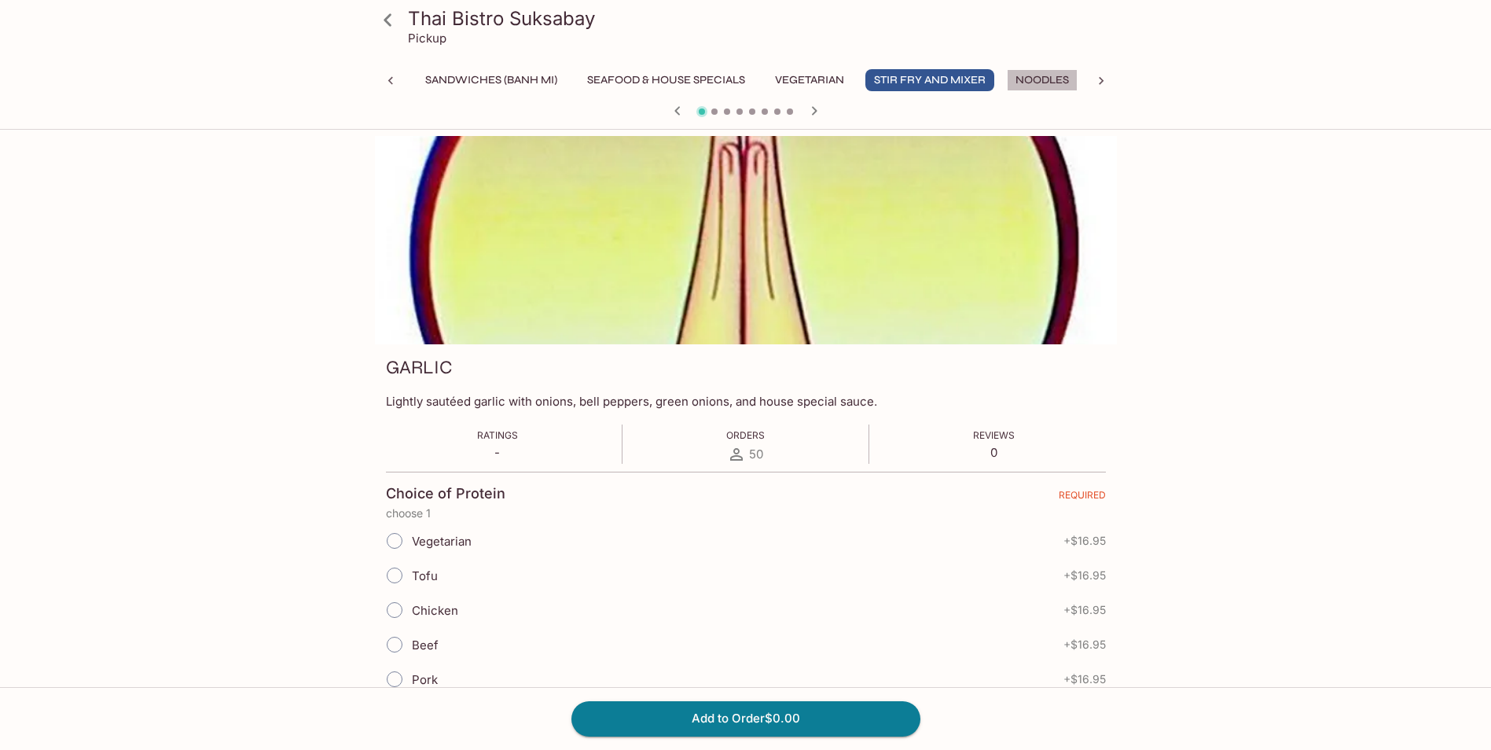
click at [1030, 82] on button "Noodles" at bounding box center [1042, 80] width 71 height 22
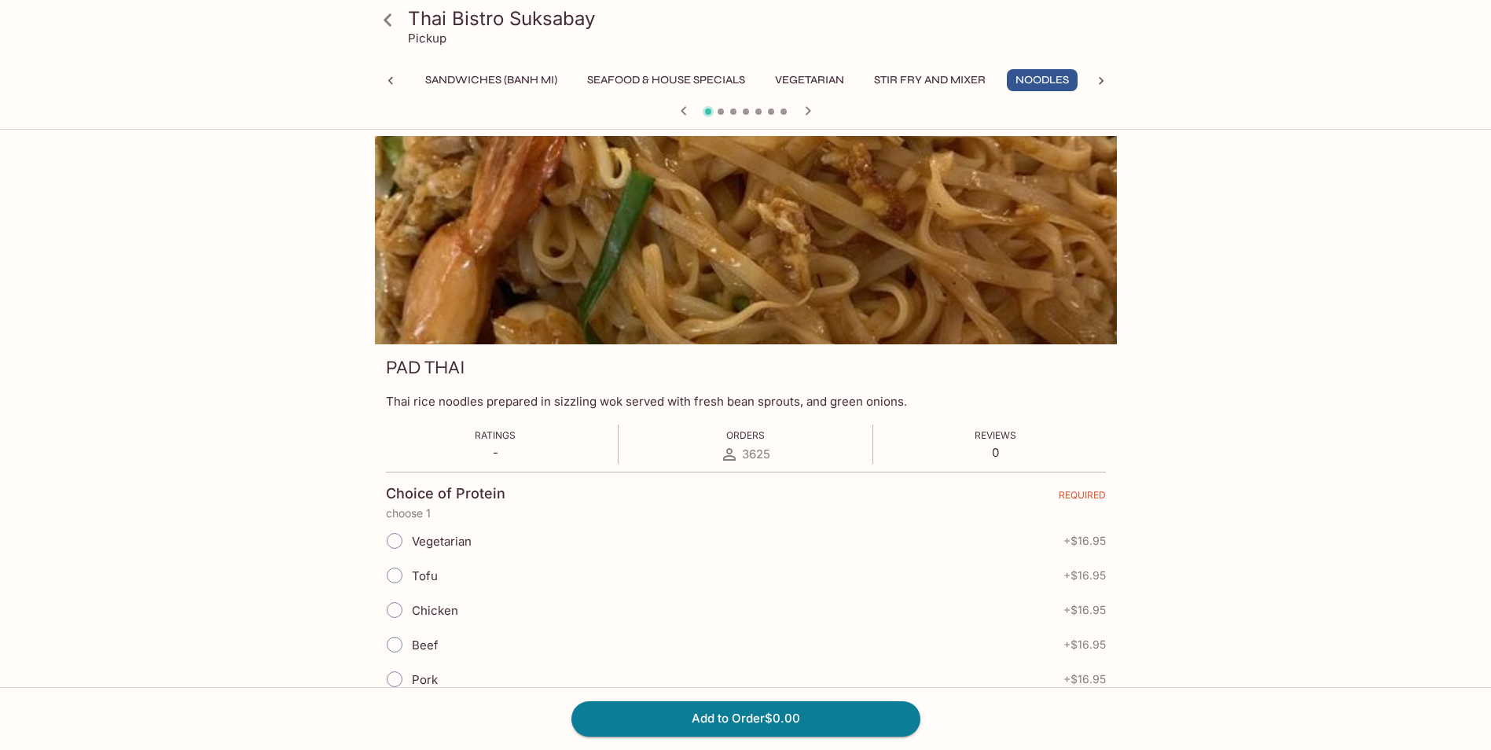
click at [1108, 77] on icon at bounding box center [1101, 81] width 16 height 16
click at [776, 78] on button "Rice" at bounding box center [788, 80] width 71 height 22
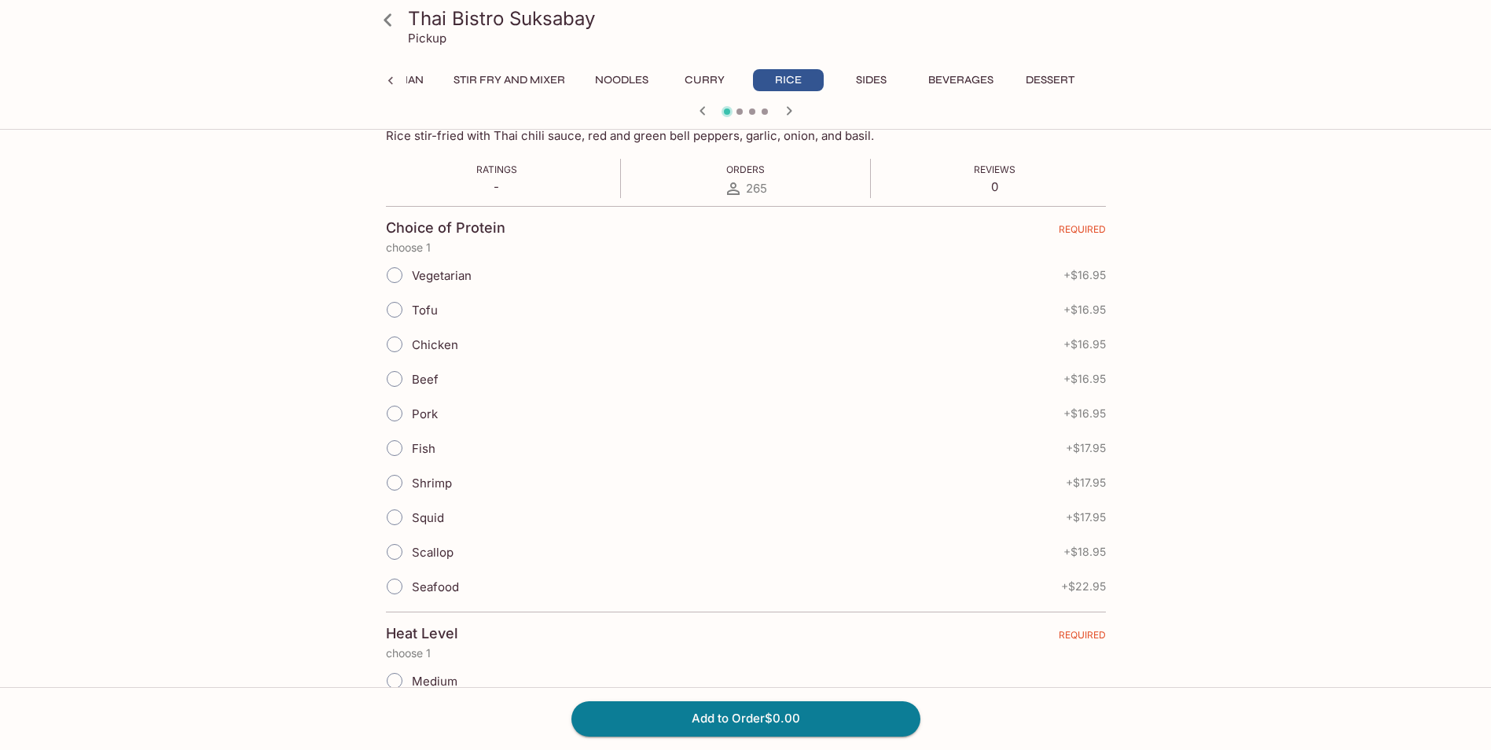
scroll to position [0, 0]
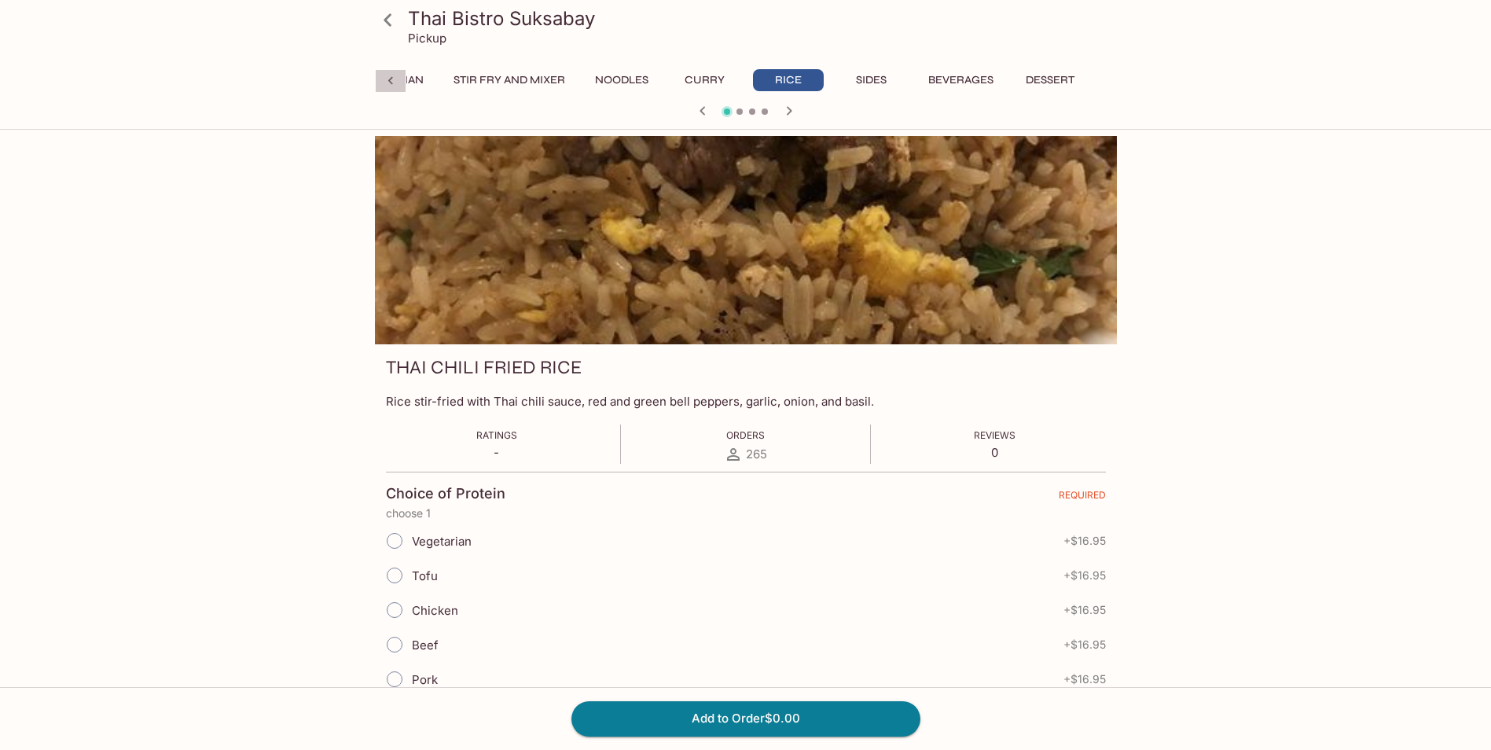
click at [387, 83] on icon at bounding box center [391, 81] width 16 height 16
click at [391, 20] on icon at bounding box center [388, 20] width 28 height 28
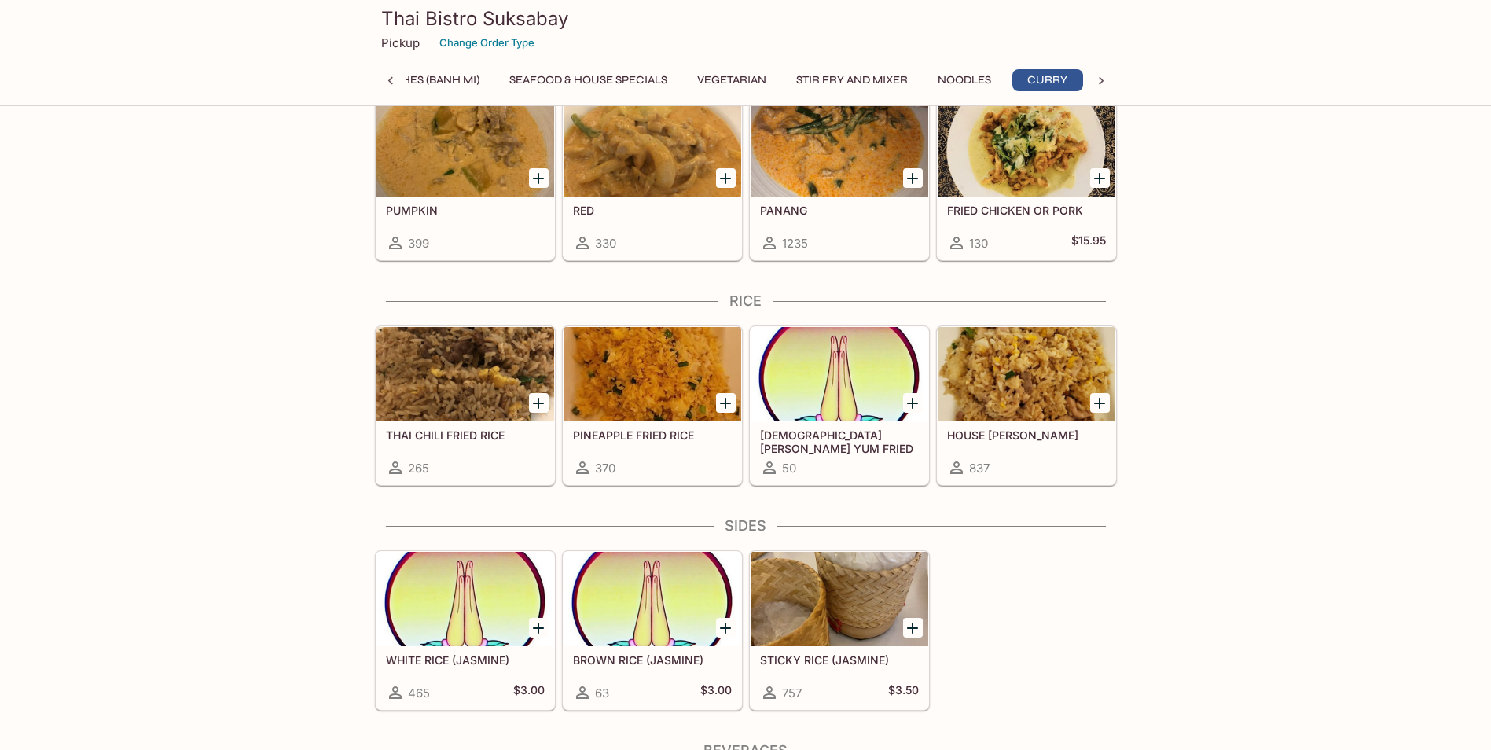
scroll to position [0, 472]
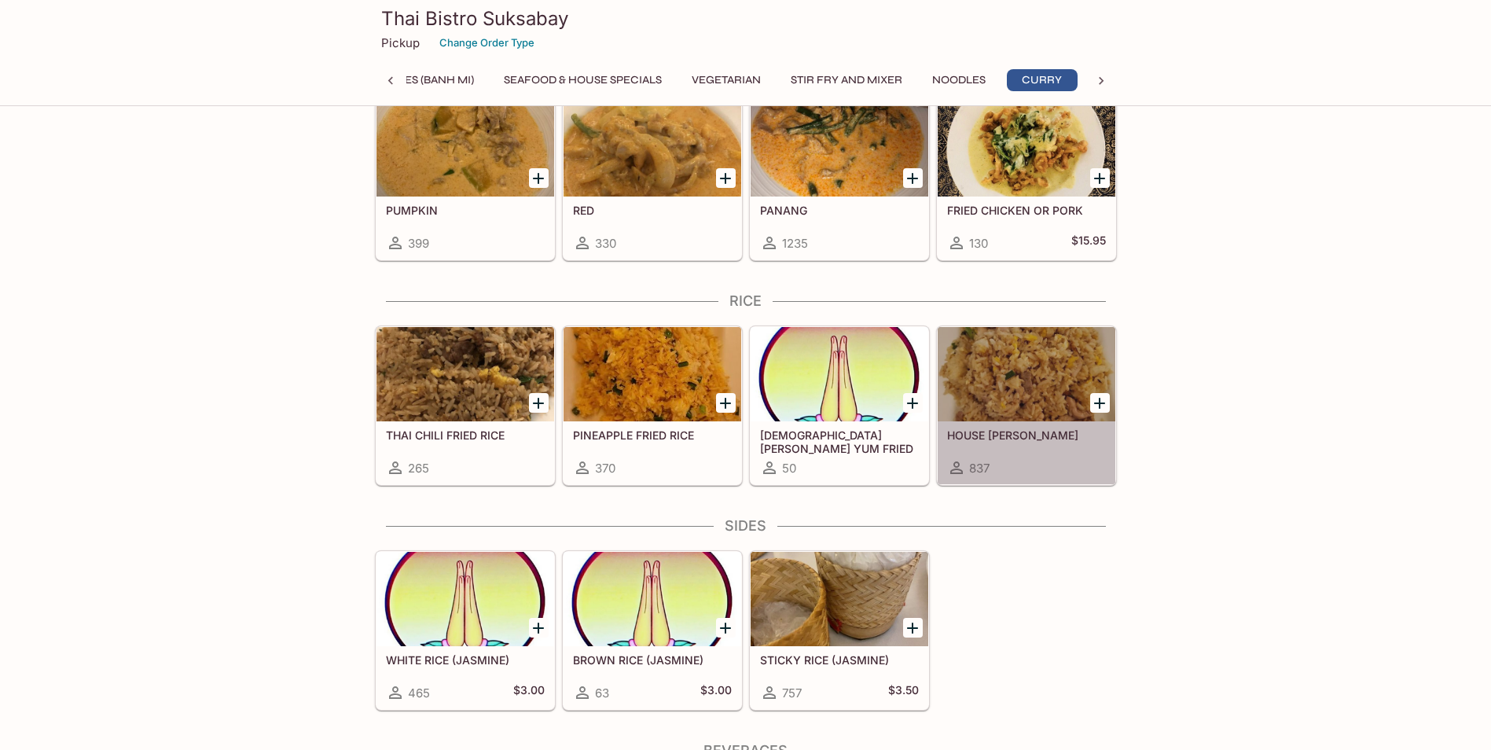
click at [1006, 434] on h5 "HOUSE [PERSON_NAME]" at bounding box center [1026, 434] width 159 height 13
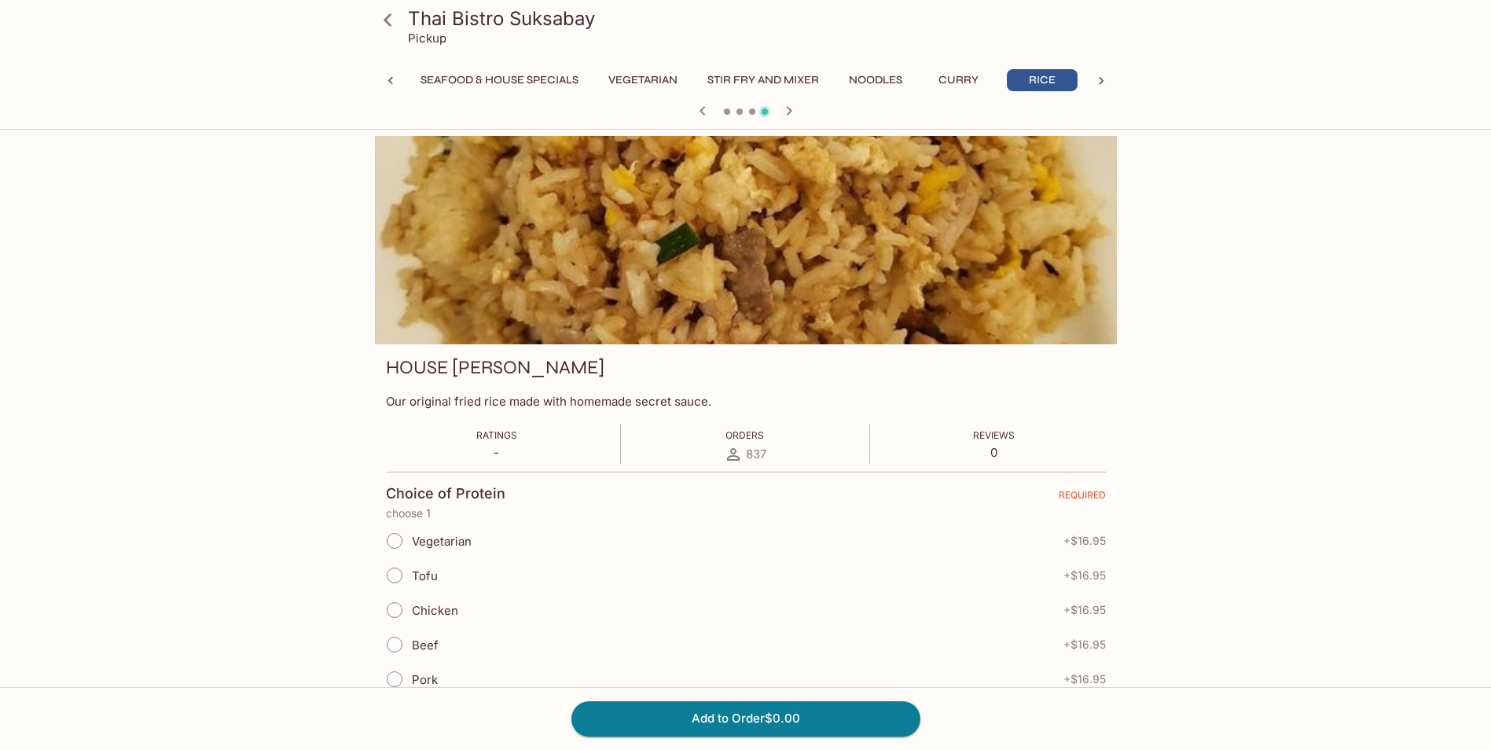
click at [470, 31] on div "Pickup" at bounding box center [759, 38] width 703 height 15
click at [483, 23] on h3 "Thai Bistro Suksabay" at bounding box center [759, 18] width 703 height 24
click at [391, 19] on icon at bounding box center [388, 20] width 28 height 28
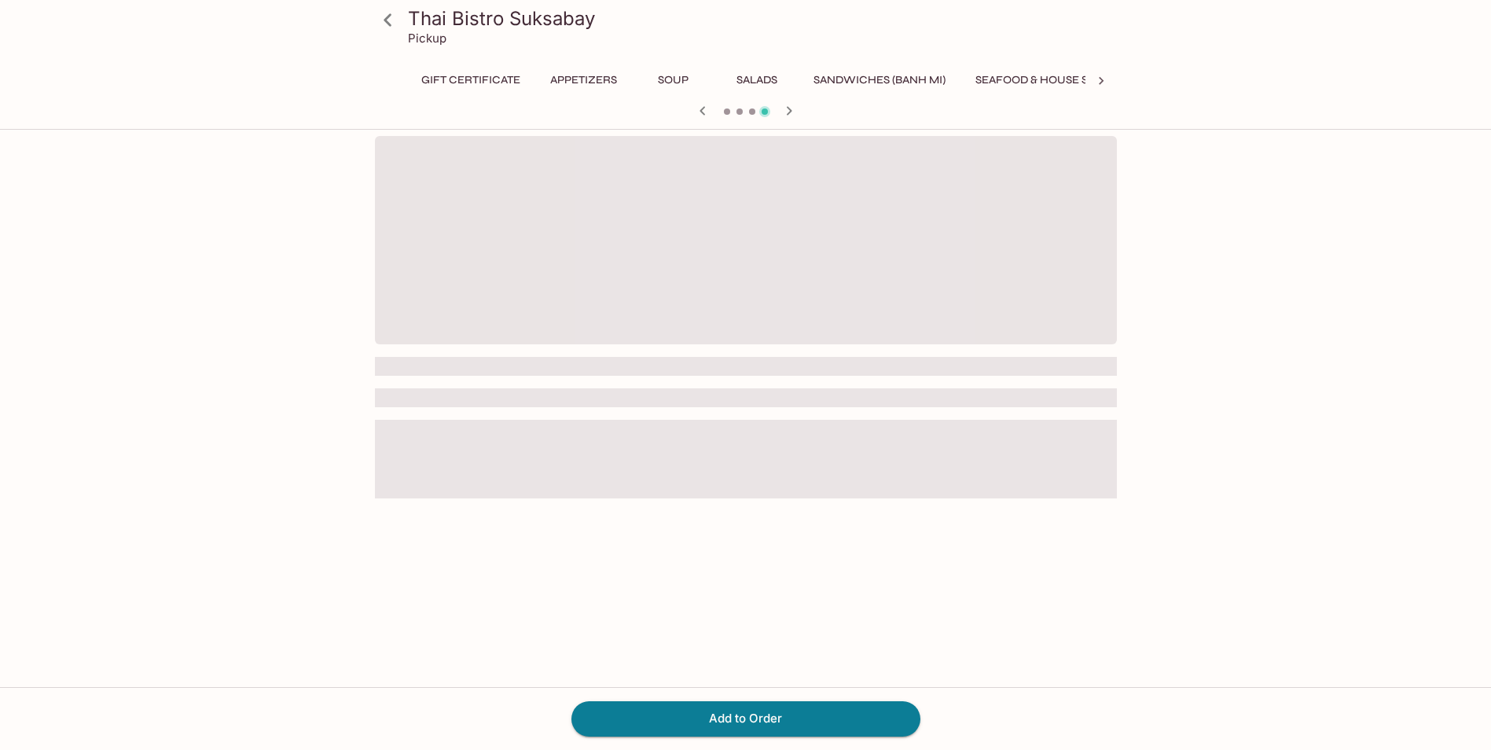
scroll to position [0, 555]
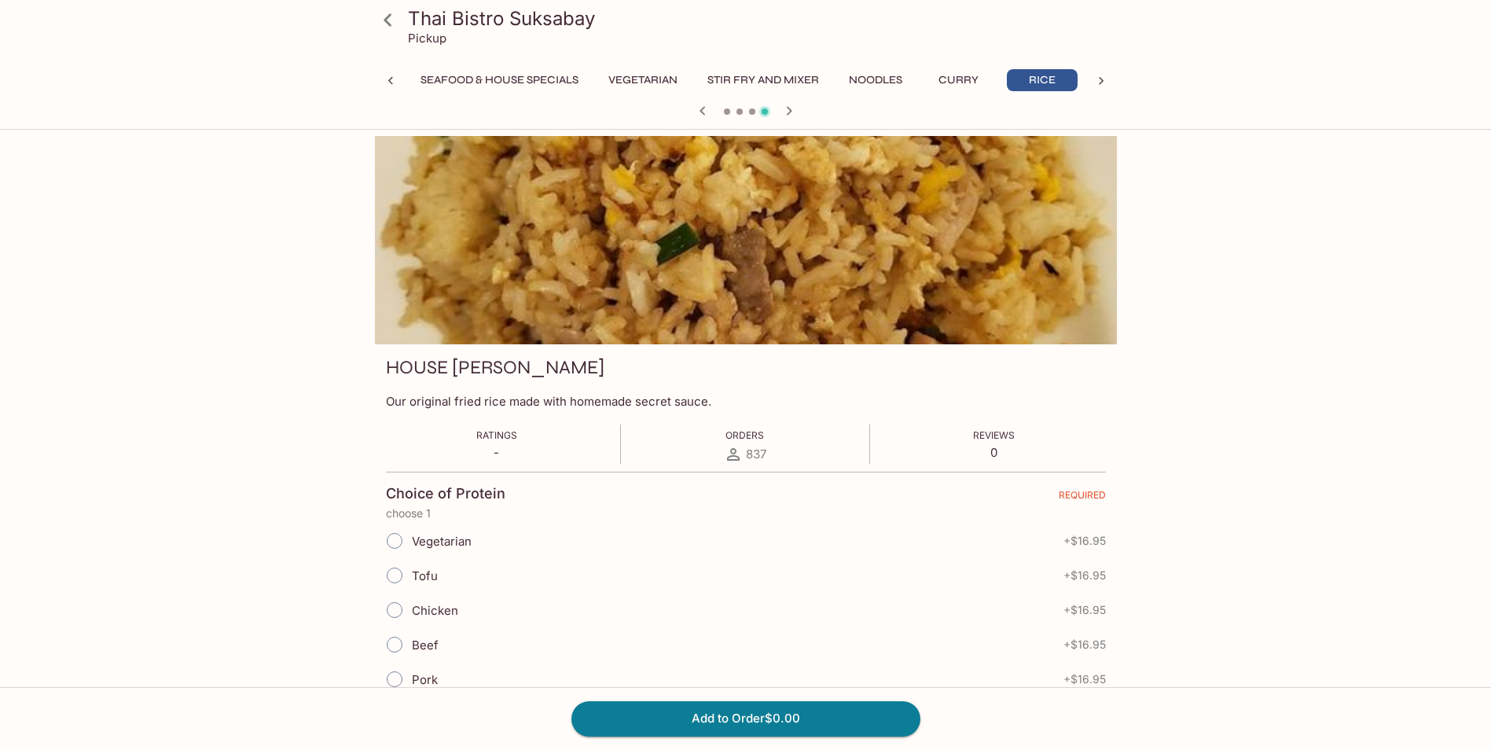
scroll to position [390, 0]
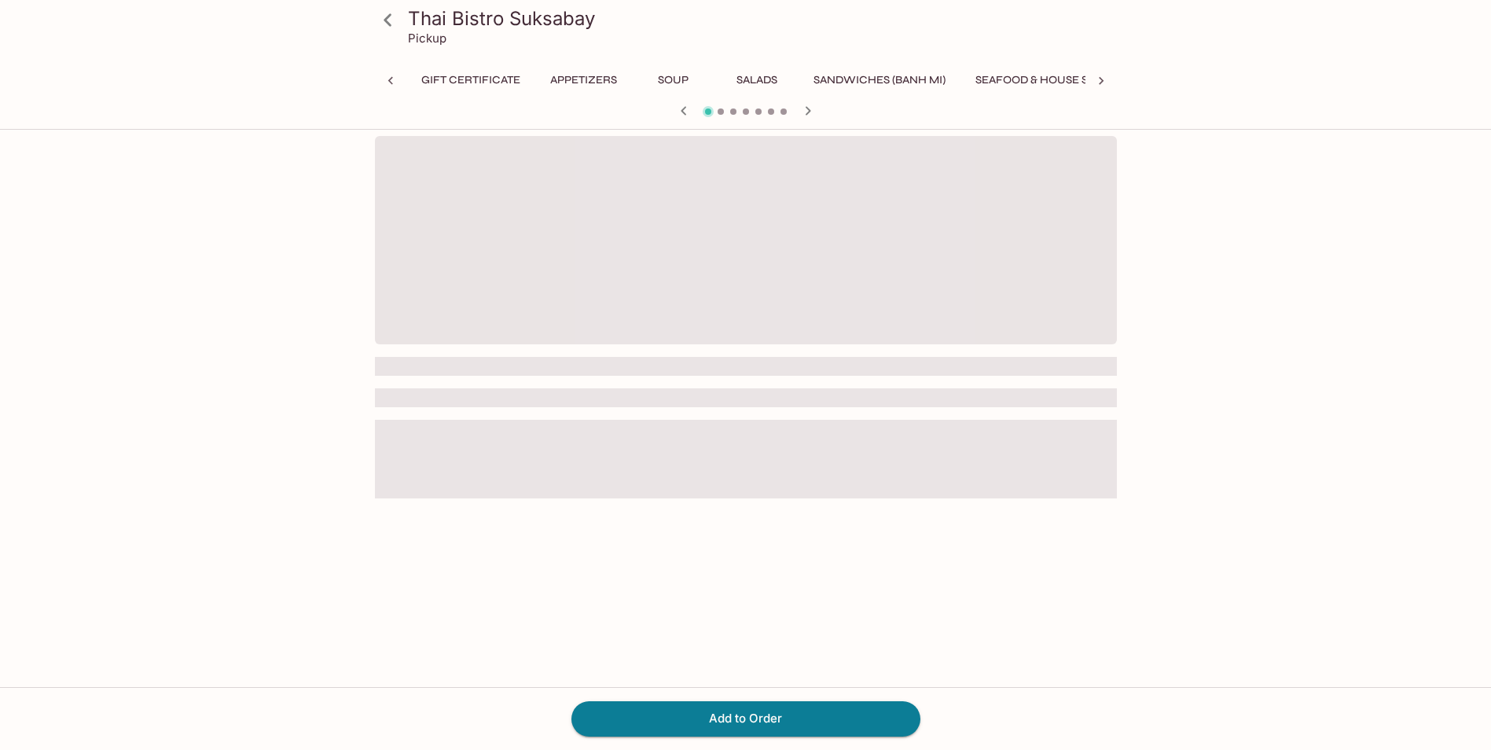
scroll to position [0, 388]
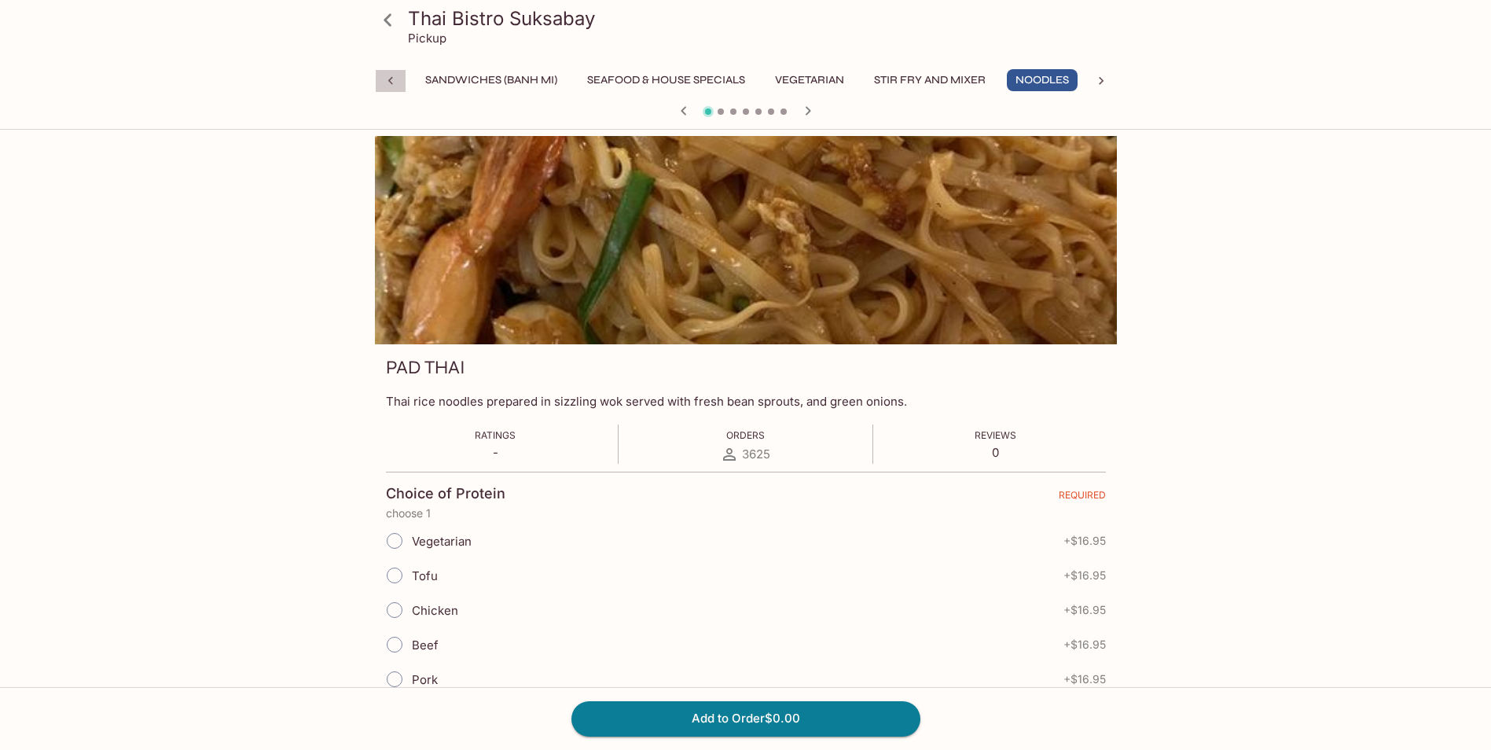
click at [387, 79] on icon at bounding box center [391, 81] width 16 height 16
